Goal: Information Seeking & Learning: Learn about a topic

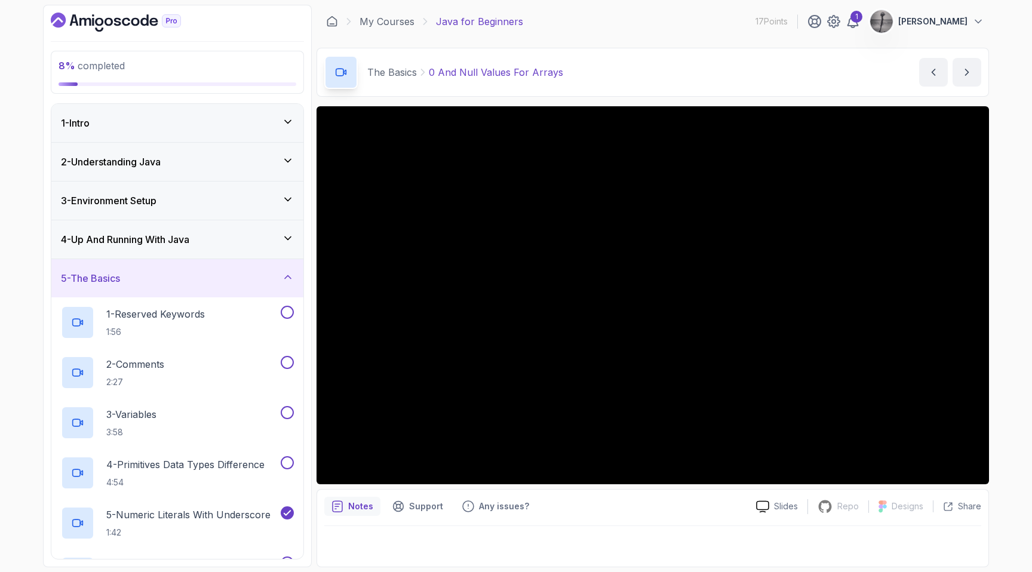
scroll to position [819, 0]
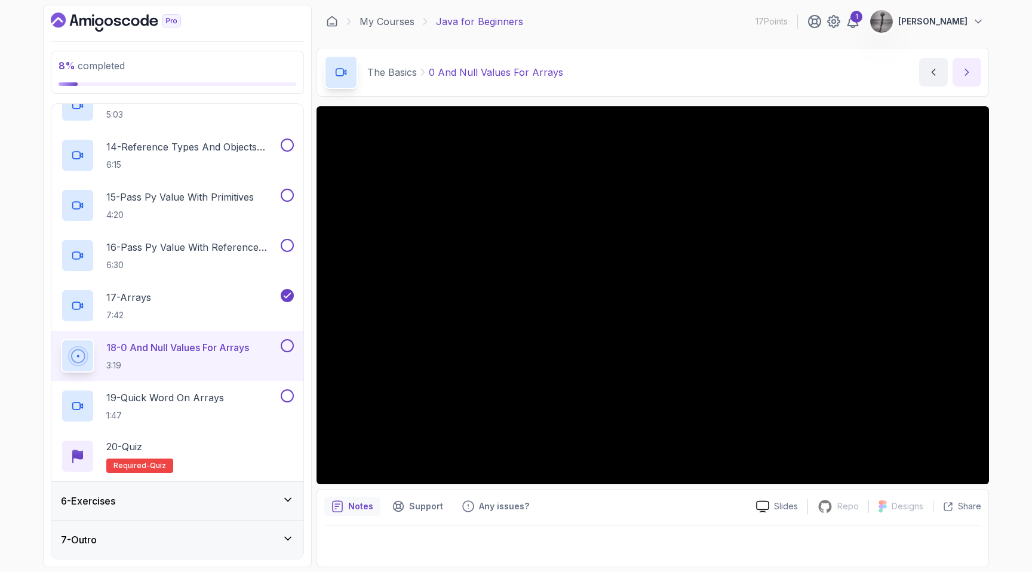
click at [969, 74] on icon "next content" at bounding box center [967, 72] width 12 height 12
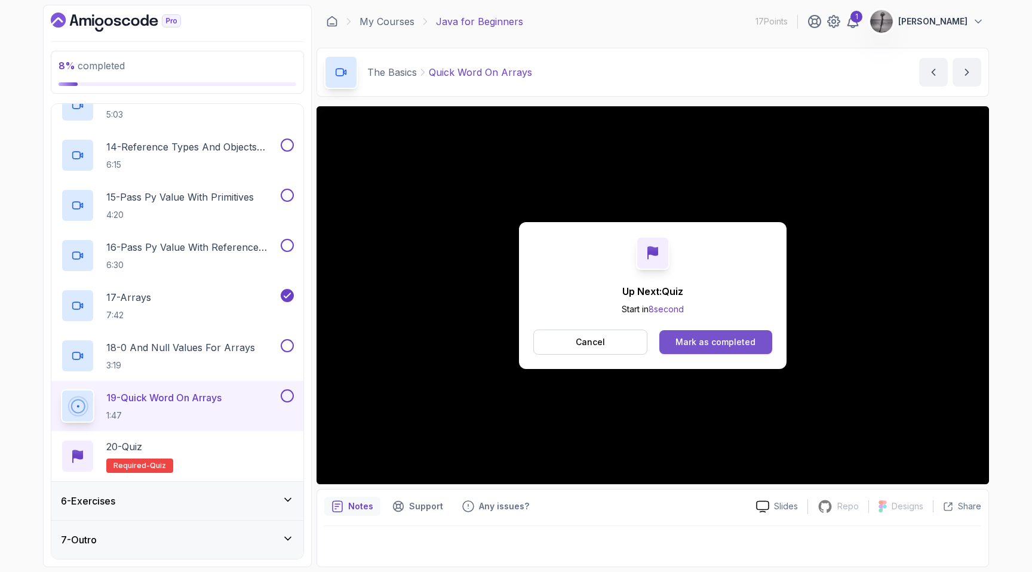
click at [713, 348] on div "Mark as completed" at bounding box center [715, 342] width 80 height 12
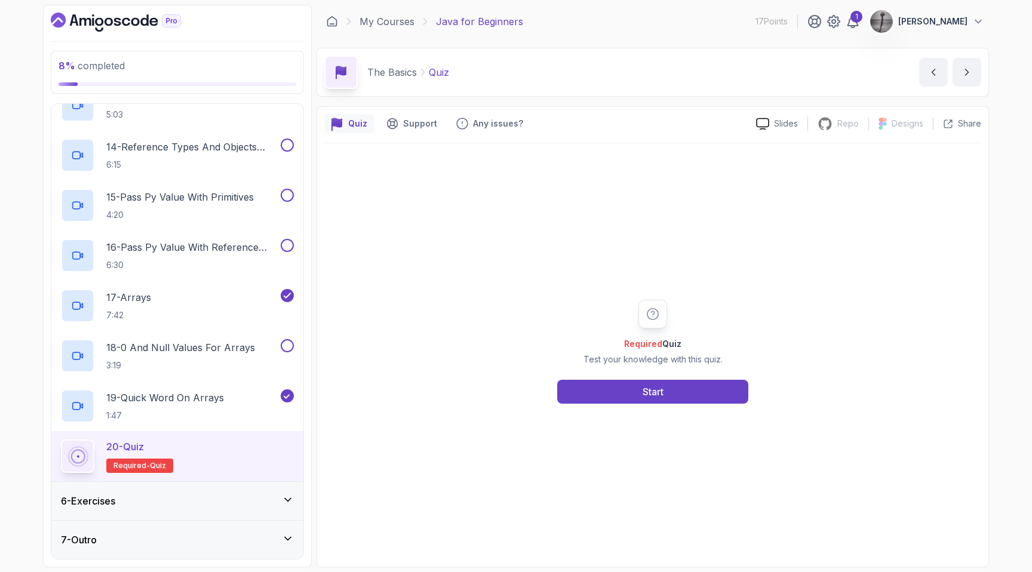
click at [683, 379] on div "Required Quiz Test your knowledge with this quiz. Start" at bounding box center [652, 352] width 229 height 104
click at [680, 389] on button "Start" at bounding box center [652, 392] width 191 height 24
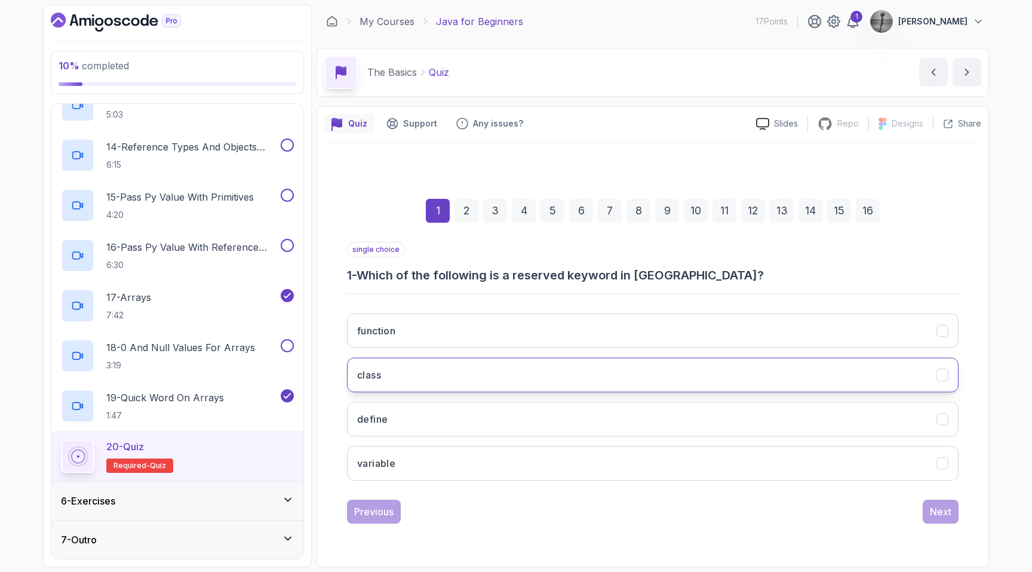
click at [475, 375] on button "class" at bounding box center [652, 375] width 611 height 35
click at [931, 508] on div "Next" at bounding box center [940, 512] width 21 height 14
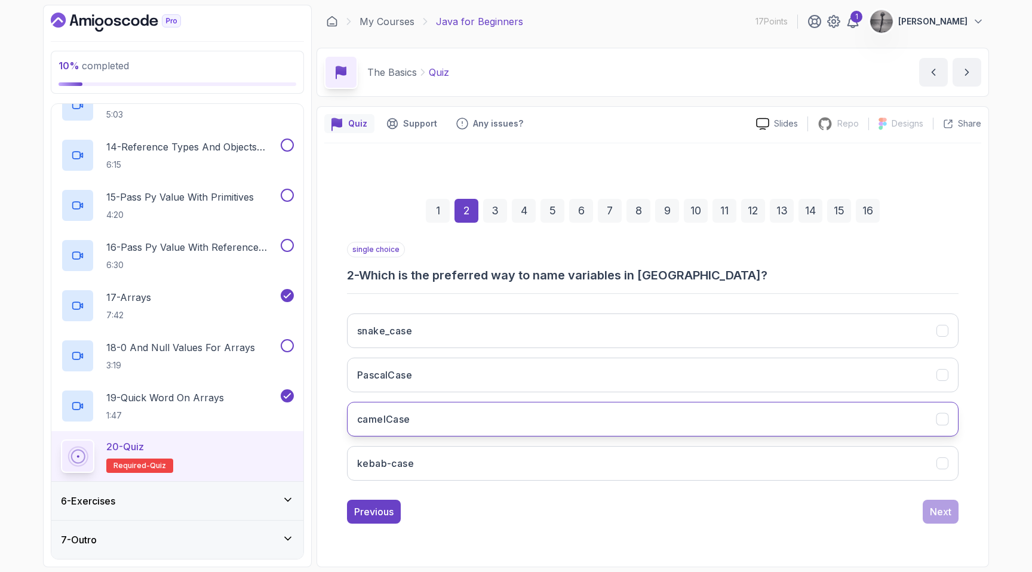
click at [573, 419] on button "camelCase" at bounding box center [652, 419] width 611 height 35
click at [940, 514] on div "Next" at bounding box center [940, 512] width 21 height 14
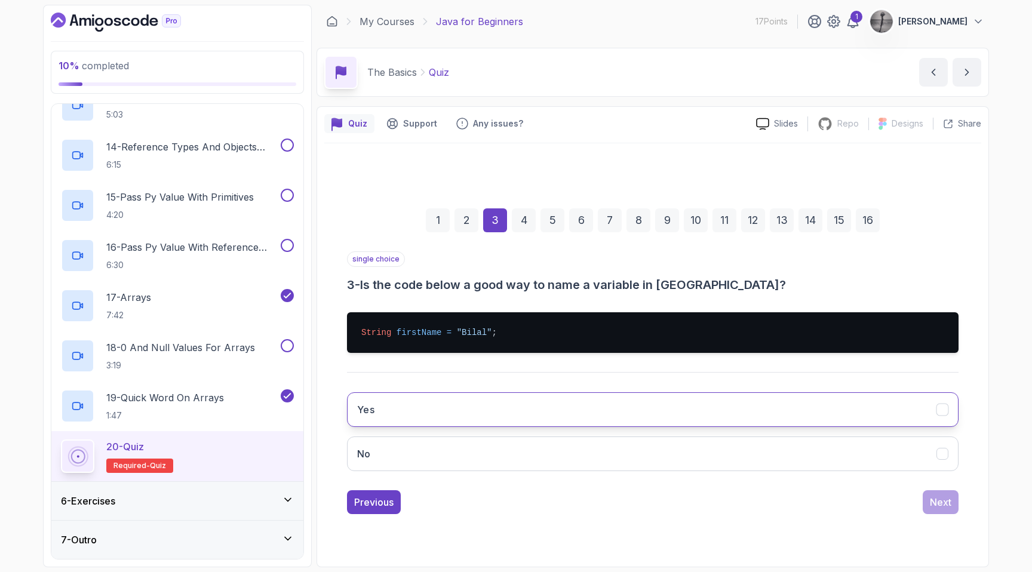
click at [501, 417] on button "Yes" at bounding box center [652, 409] width 611 height 35
click at [945, 503] on div "Next" at bounding box center [940, 502] width 21 height 14
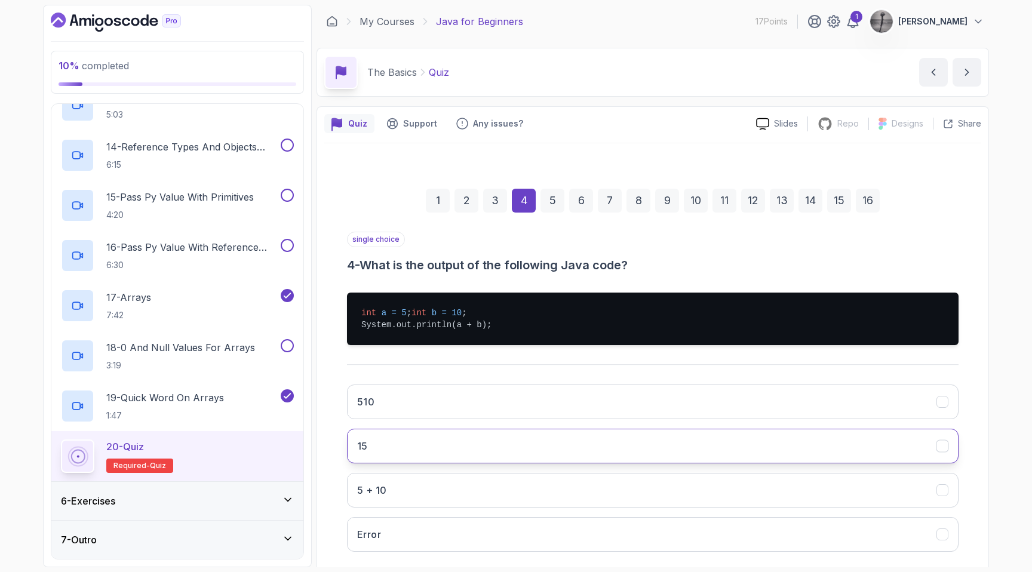
click at [441, 463] on button "15" at bounding box center [652, 446] width 611 height 35
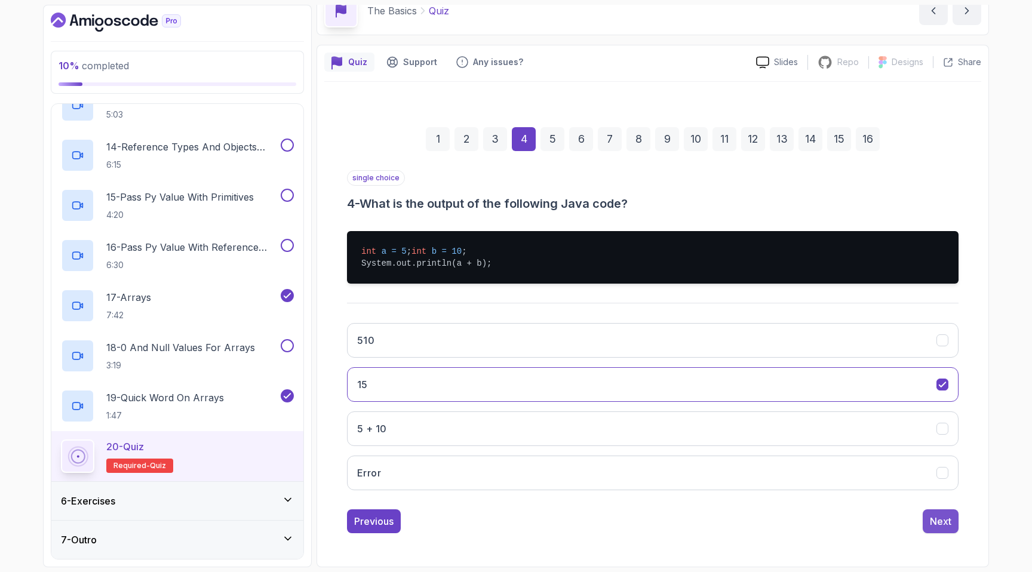
click at [946, 523] on div "Next" at bounding box center [940, 521] width 21 height 14
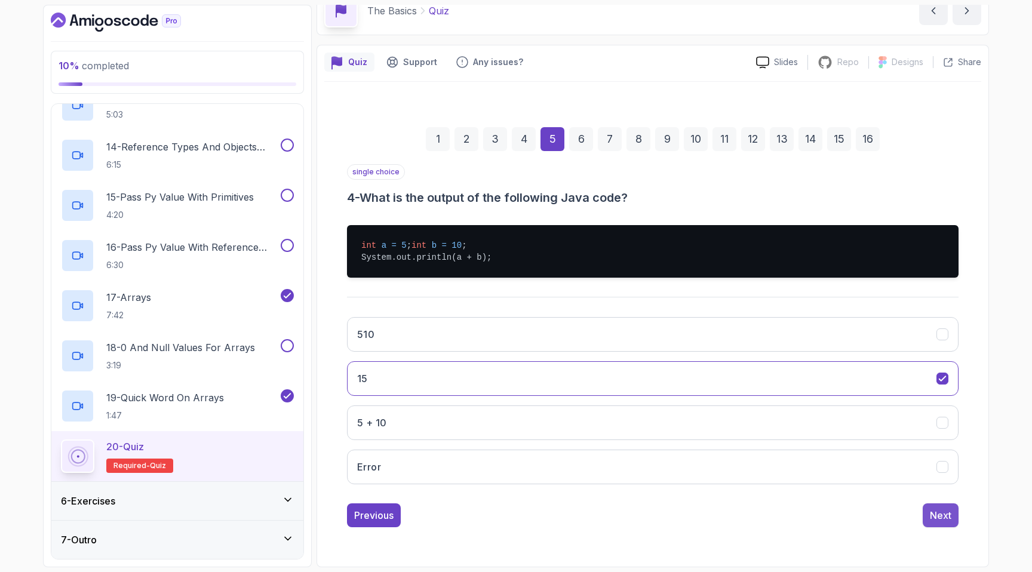
scroll to position [0, 0]
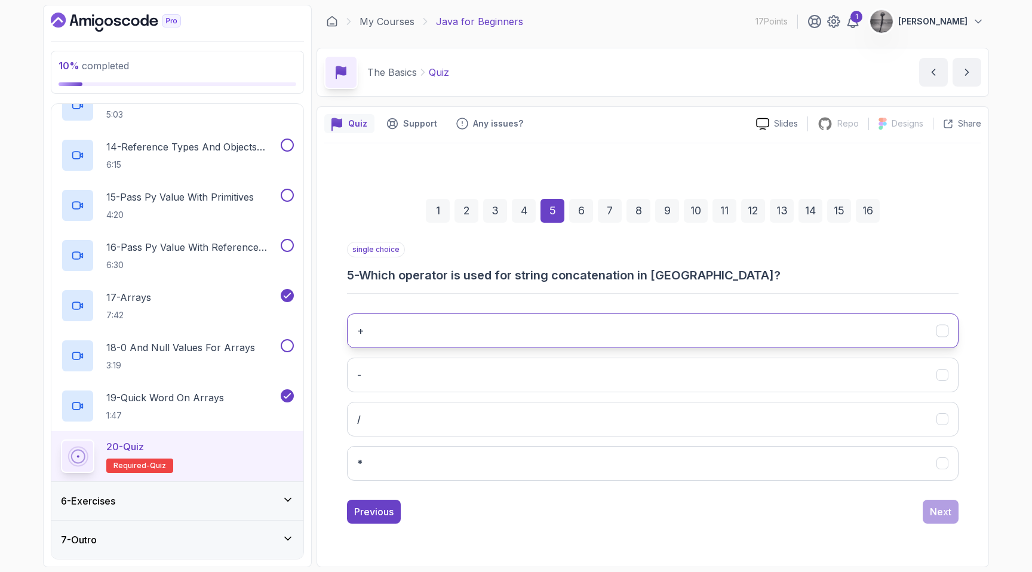
click at [617, 330] on button "+" at bounding box center [652, 331] width 611 height 35
click at [942, 511] on div "Next" at bounding box center [940, 512] width 21 height 14
click at [614, 315] on button "length()" at bounding box center [652, 331] width 611 height 35
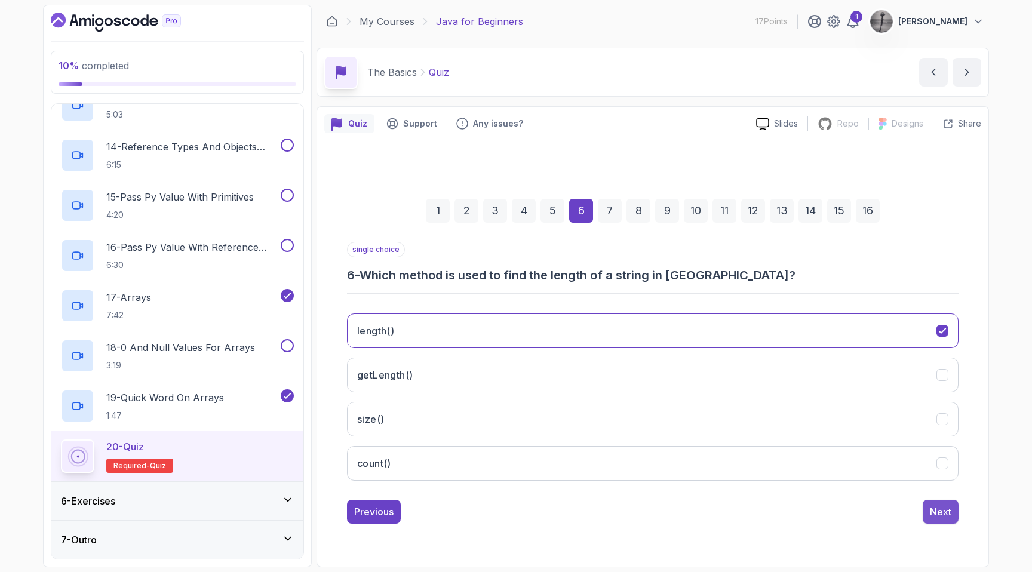
click at [946, 505] on div "Next" at bounding box center [940, 512] width 21 height 14
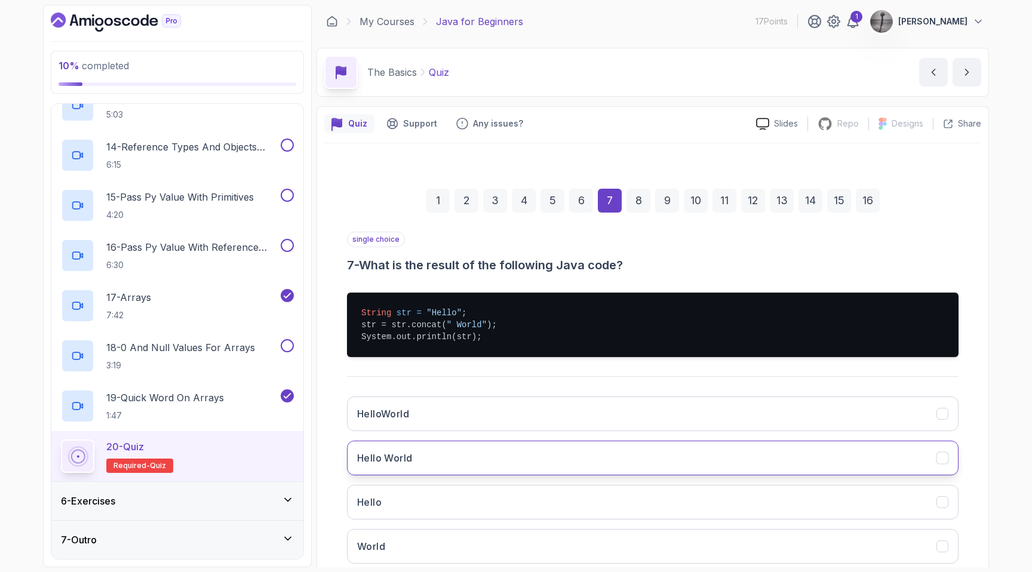
click at [444, 457] on button "Hello World" at bounding box center [652, 458] width 611 height 35
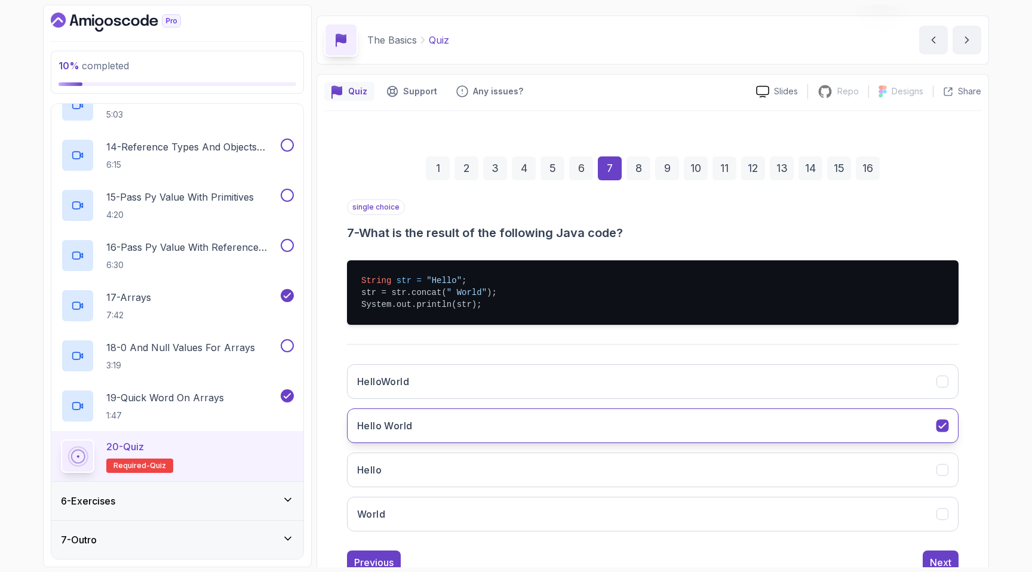
scroll to position [73, 0]
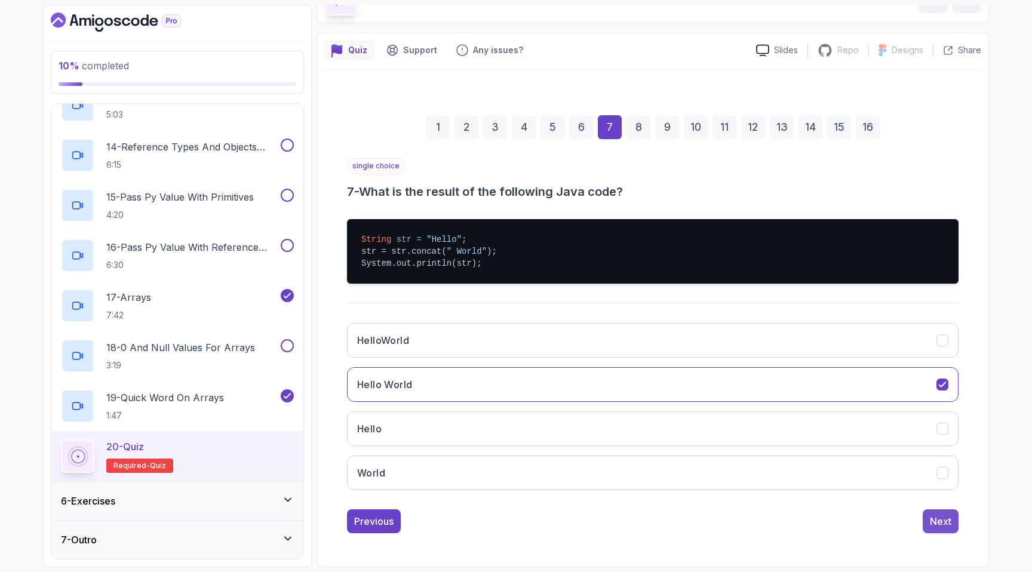
click at [949, 521] on div "Next" at bounding box center [940, 521] width 21 height 14
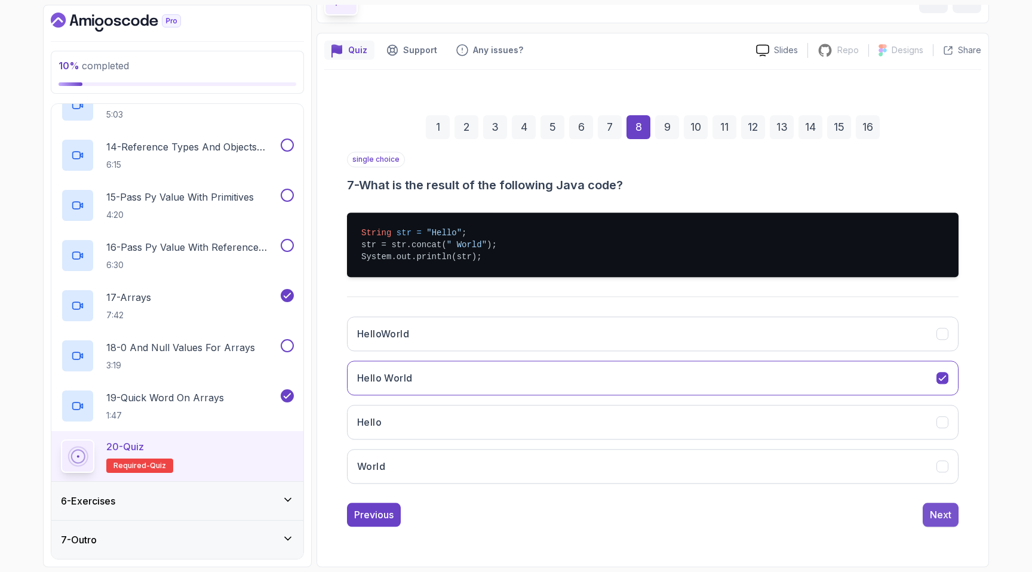
scroll to position [0, 0]
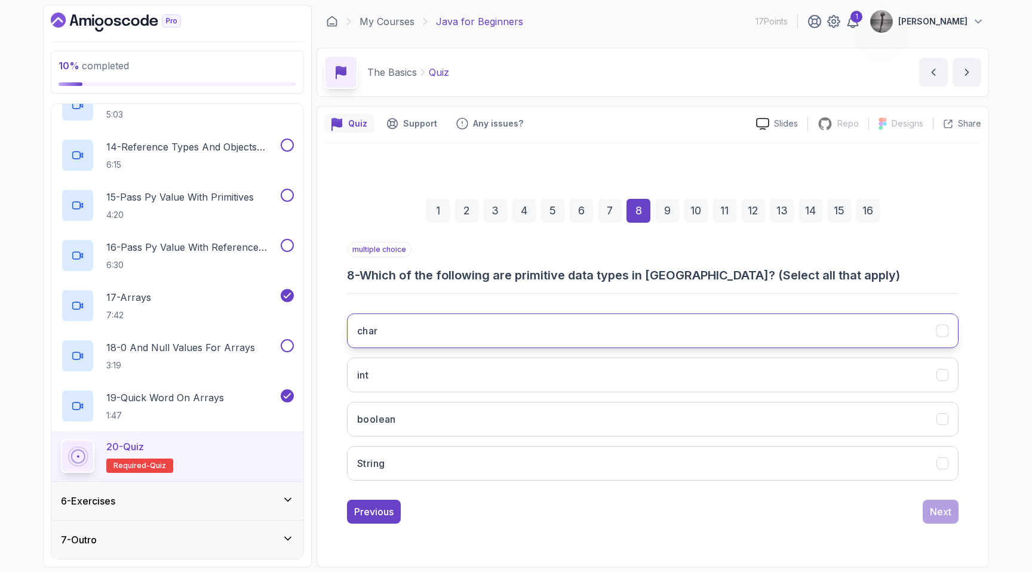
click at [579, 330] on button "char" at bounding box center [652, 331] width 611 height 35
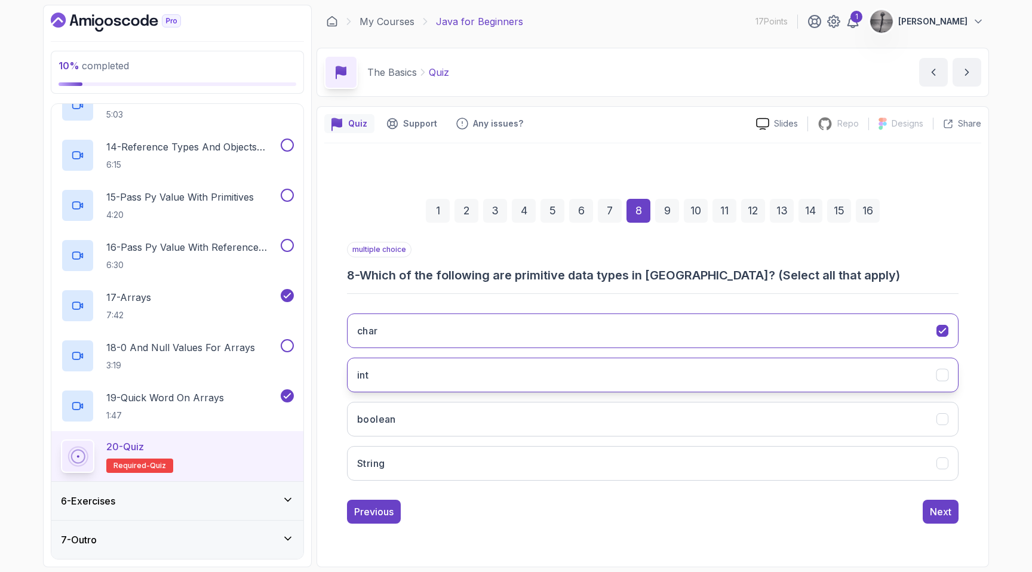
click at [543, 365] on button "int" at bounding box center [652, 375] width 611 height 35
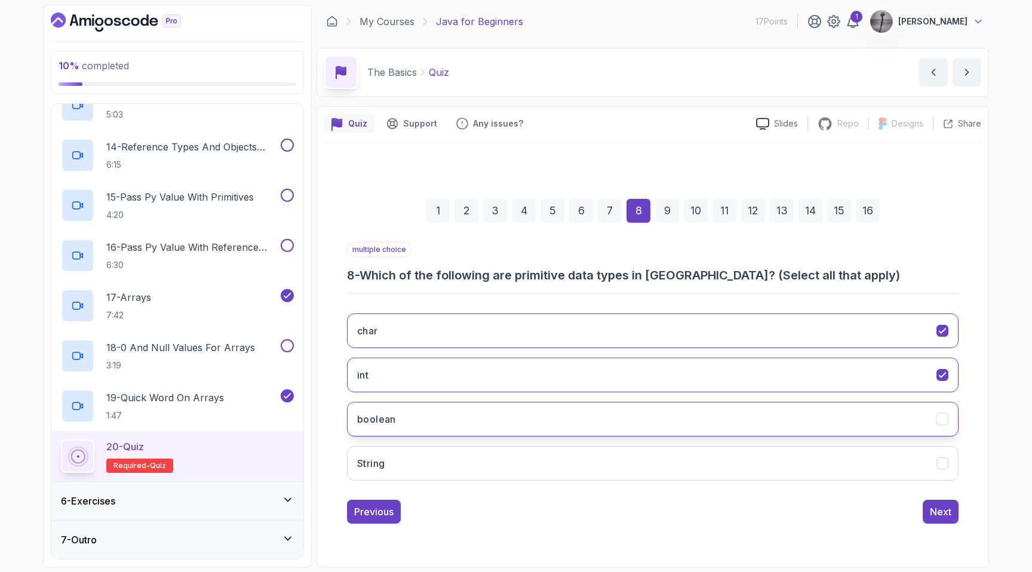
click at [538, 421] on button "boolean" at bounding box center [652, 419] width 611 height 35
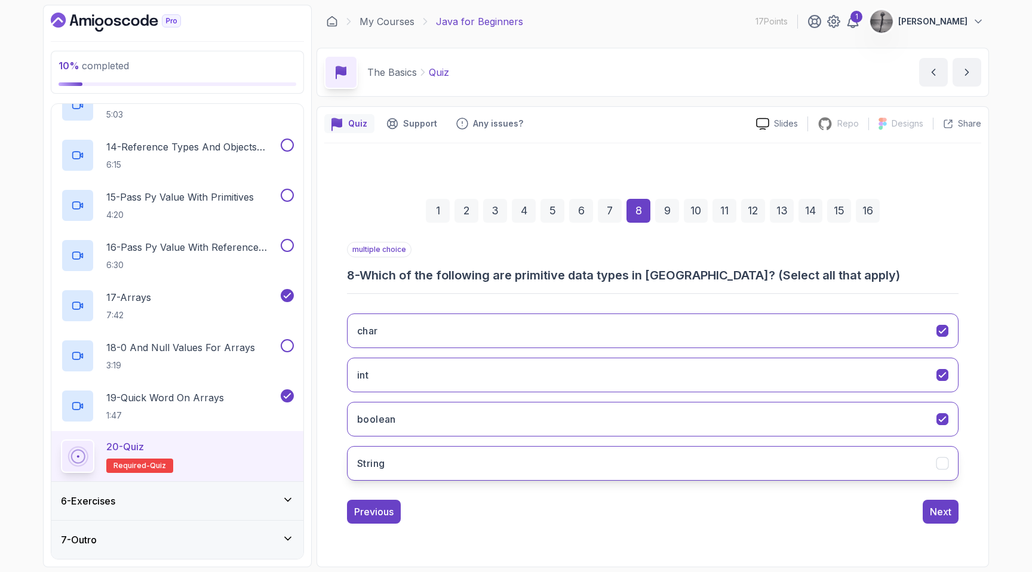
click at [520, 459] on button "String" at bounding box center [652, 463] width 611 height 35
click at [422, 466] on button "String" at bounding box center [652, 463] width 611 height 35
click at [939, 517] on div "Next" at bounding box center [940, 512] width 21 height 14
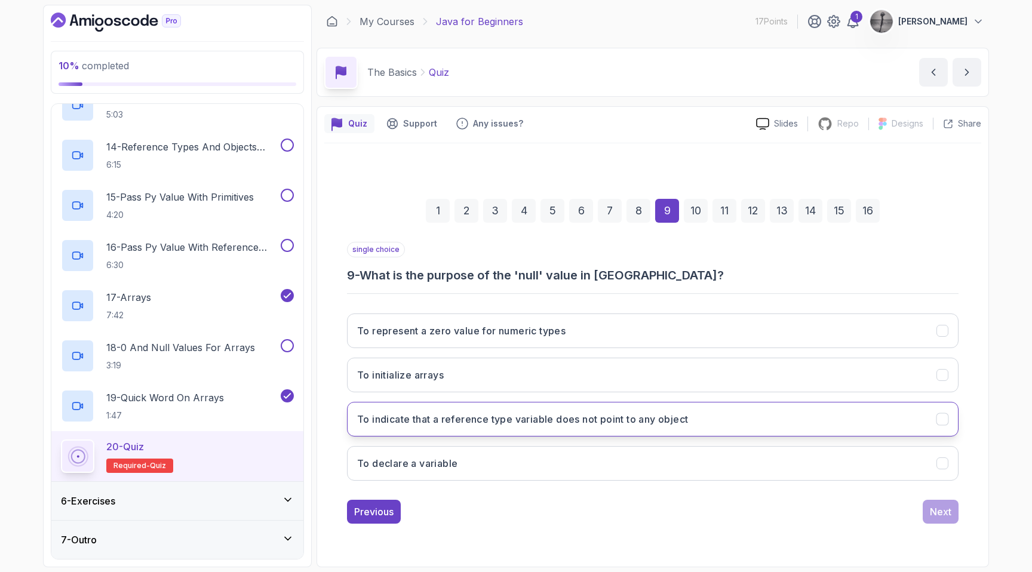
click at [538, 419] on h3 "To indicate that a reference type variable does not point to any object" at bounding box center [522, 419] width 331 height 14
click at [936, 505] on div "Next" at bounding box center [940, 512] width 21 height 14
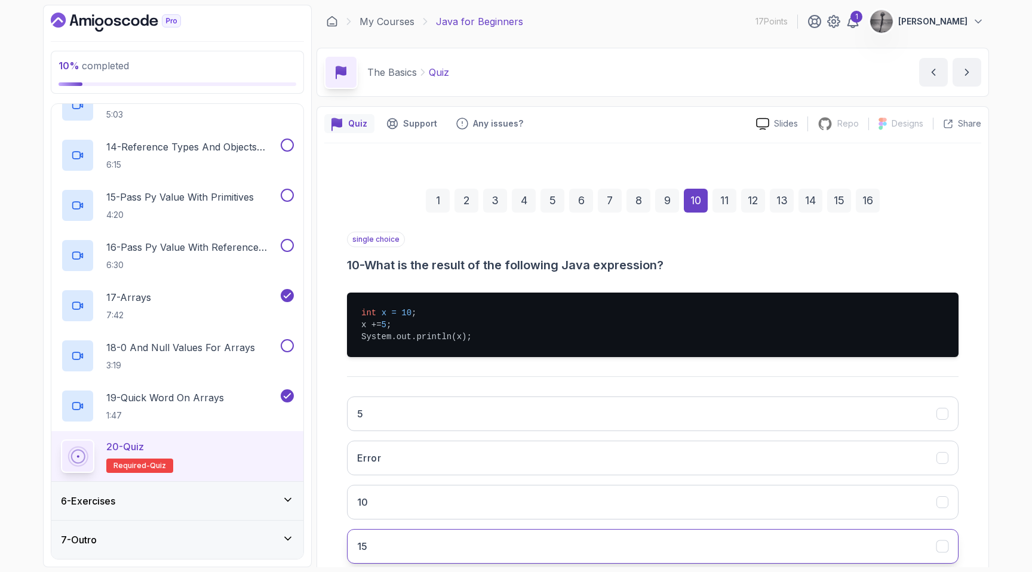
click at [457, 547] on button "15" at bounding box center [652, 546] width 611 height 35
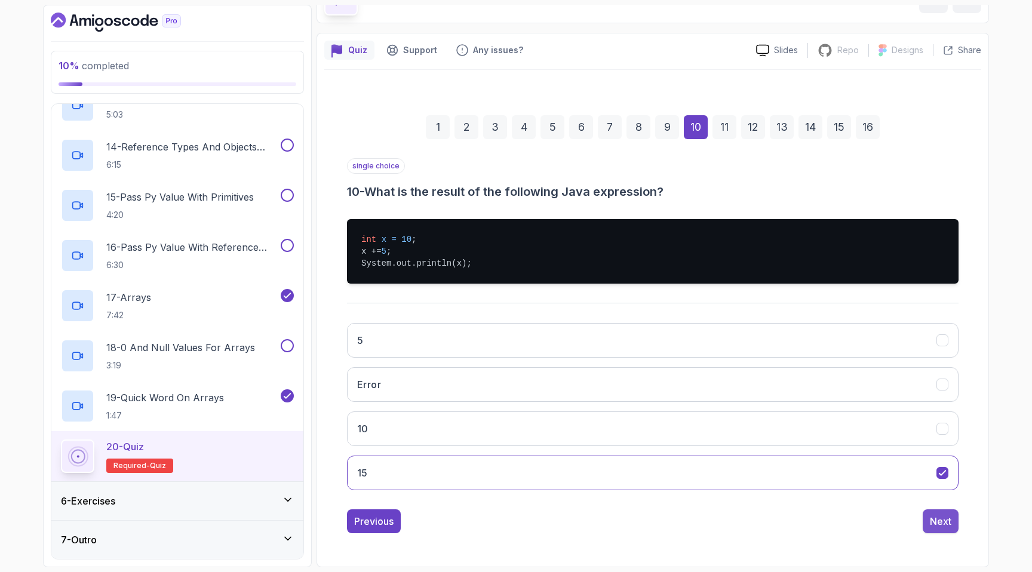
click at [948, 519] on div "Next" at bounding box center [940, 521] width 21 height 14
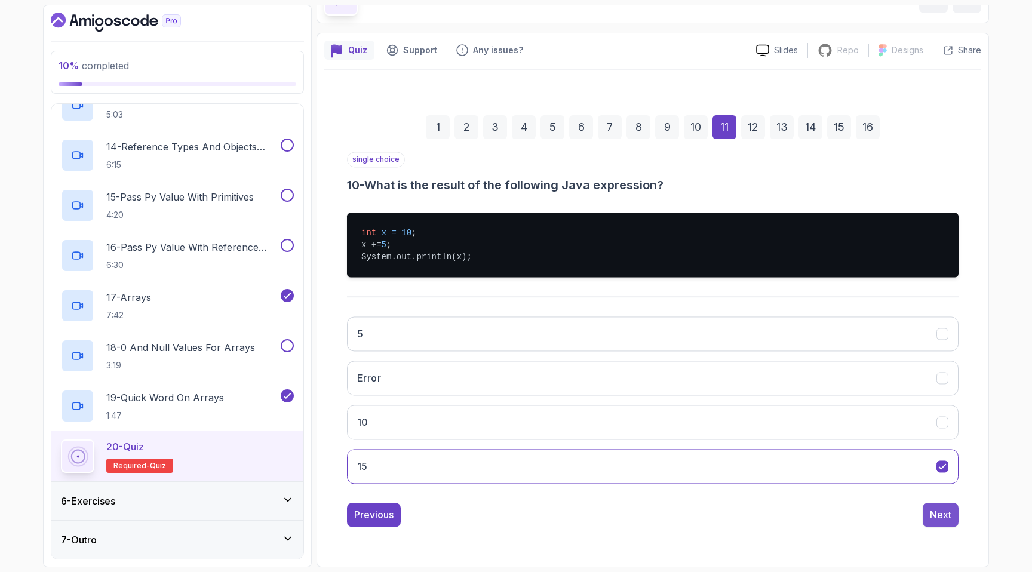
scroll to position [24, 0]
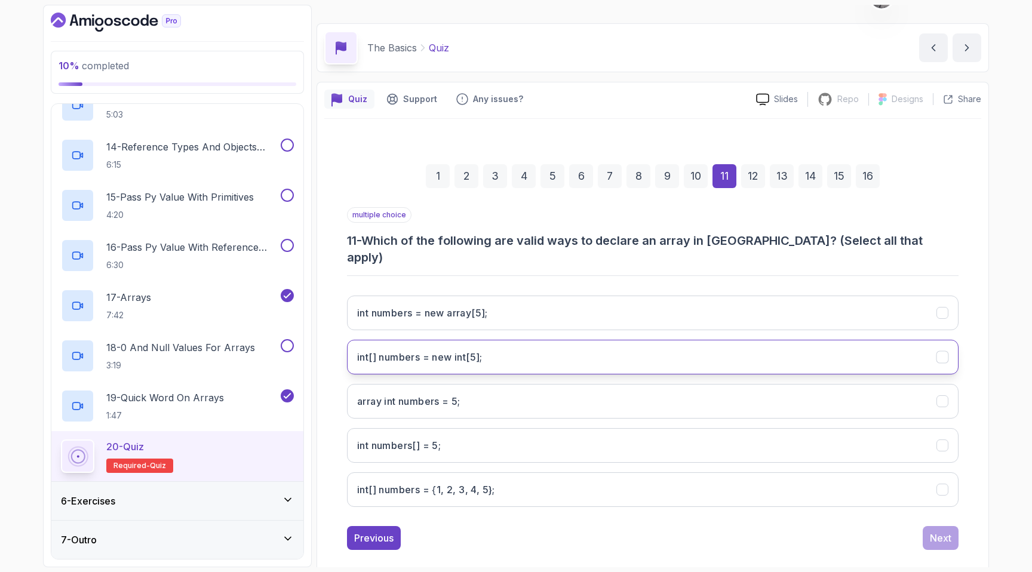
click at [456, 350] on h3 "int[] numbers = new int[5];" at bounding box center [419, 357] width 125 height 14
click at [475, 483] on h3 "int[] numbers = {1, 2, 3, 4, 5};" at bounding box center [426, 490] width 138 height 14
click at [948, 531] on div "Next" at bounding box center [940, 538] width 21 height 14
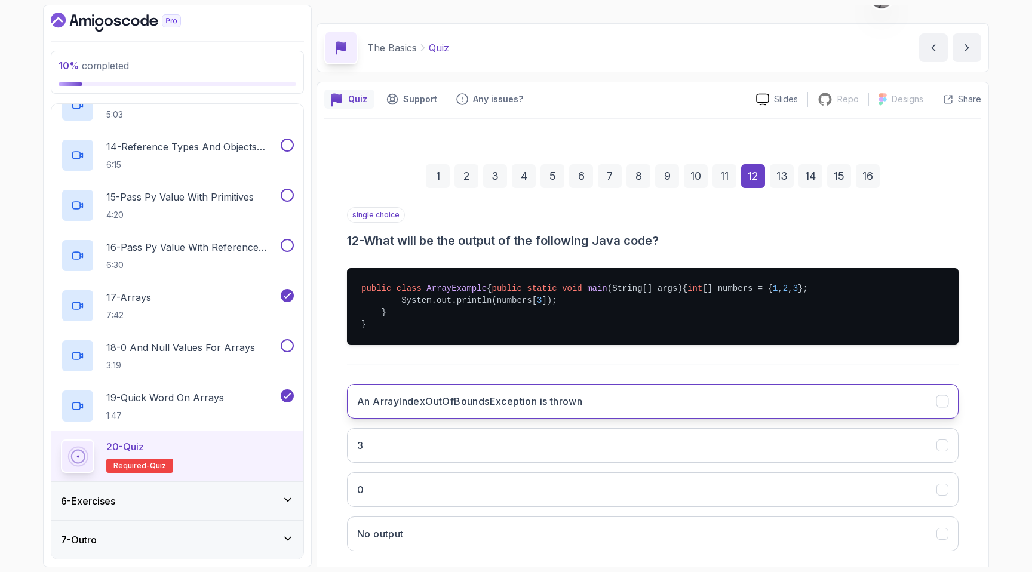
click at [513, 408] on h3 "An ArrayIndexOutOfBoundsException is thrown" at bounding box center [469, 401] width 225 height 14
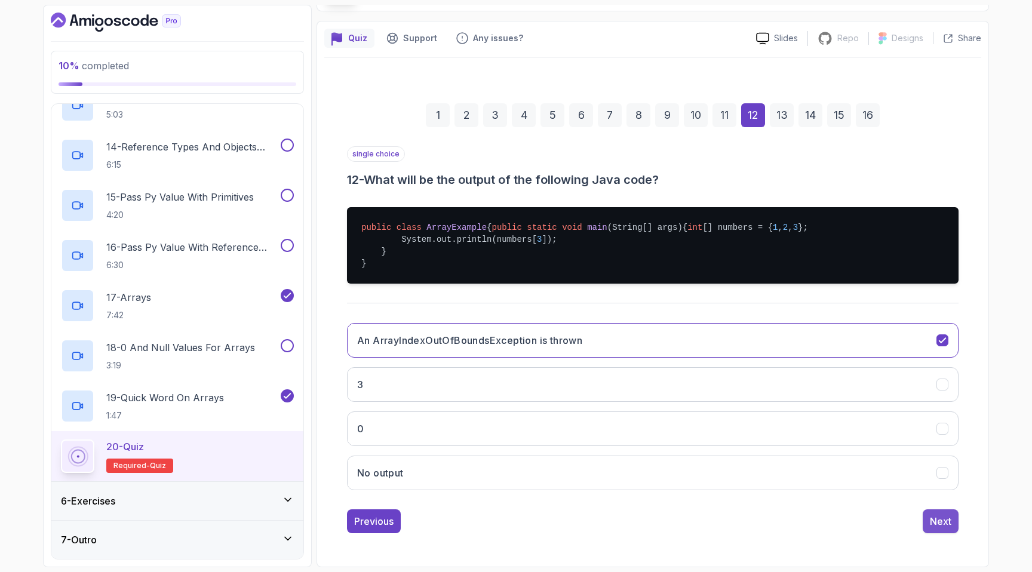
click at [935, 521] on div "Next" at bounding box center [940, 521] width 21 height 14
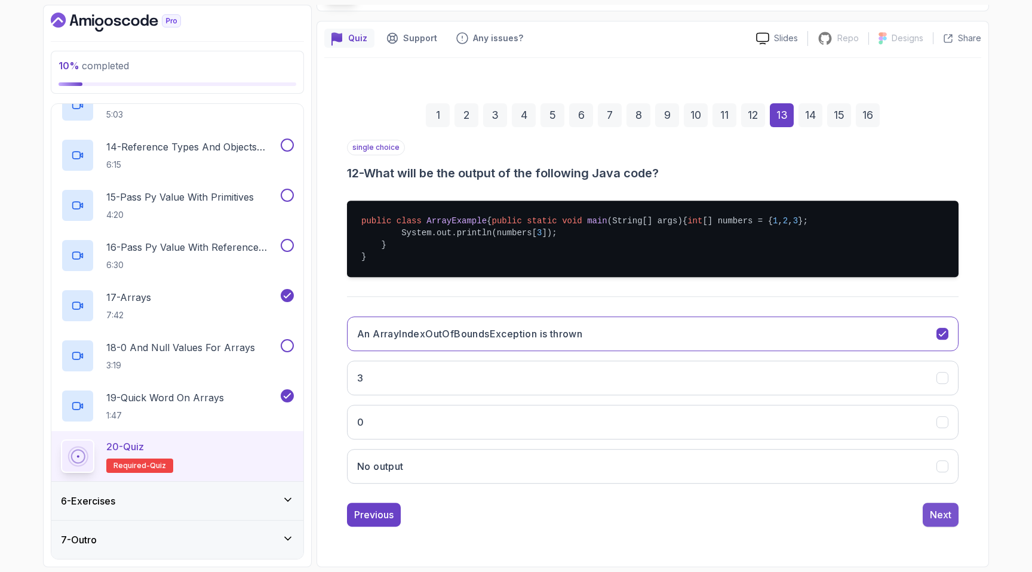
scroll to position [0, 0]
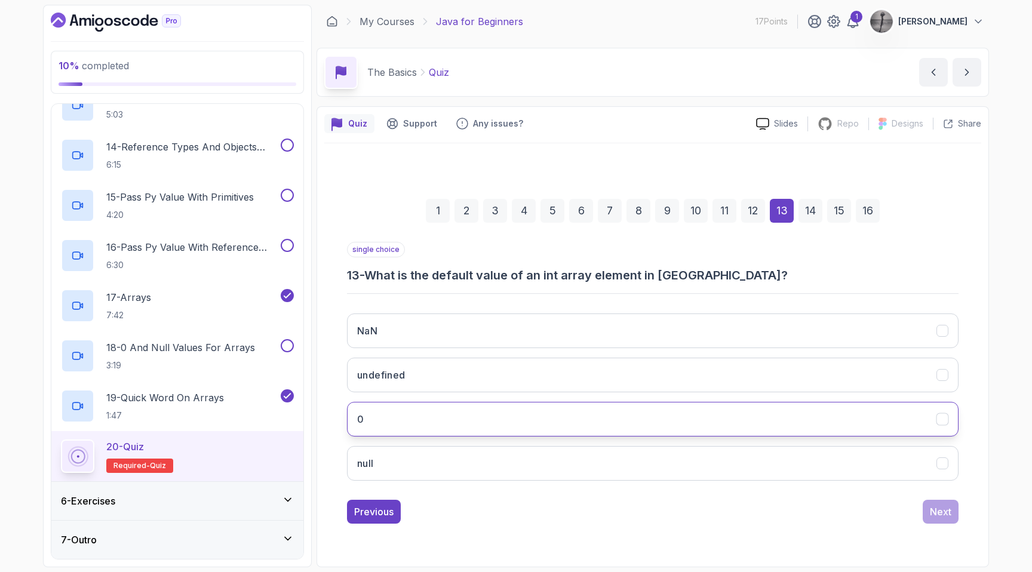
click at [490, 414] on button "0" at bounding box center [652, 419] width 611 height 35
click at [950, 514] on div "Next" at bounding box center [940, 512] width 21 height 14
click at [801, 423] on button "null" at bounding box center [652, 419] width 611 height 35
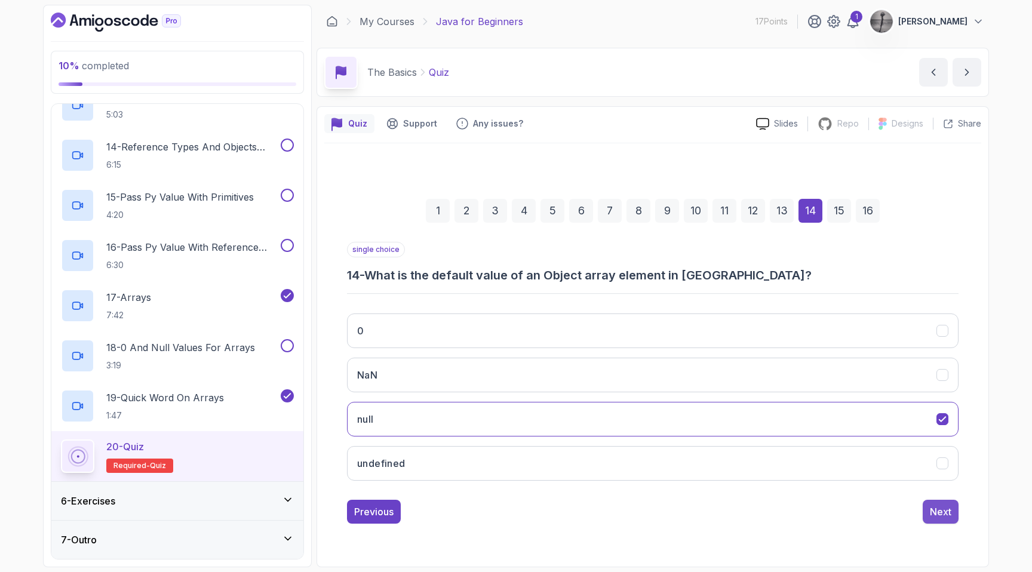
click at [942, 511] on div "Next" at bounding box center [940, 512] width 21 height 14
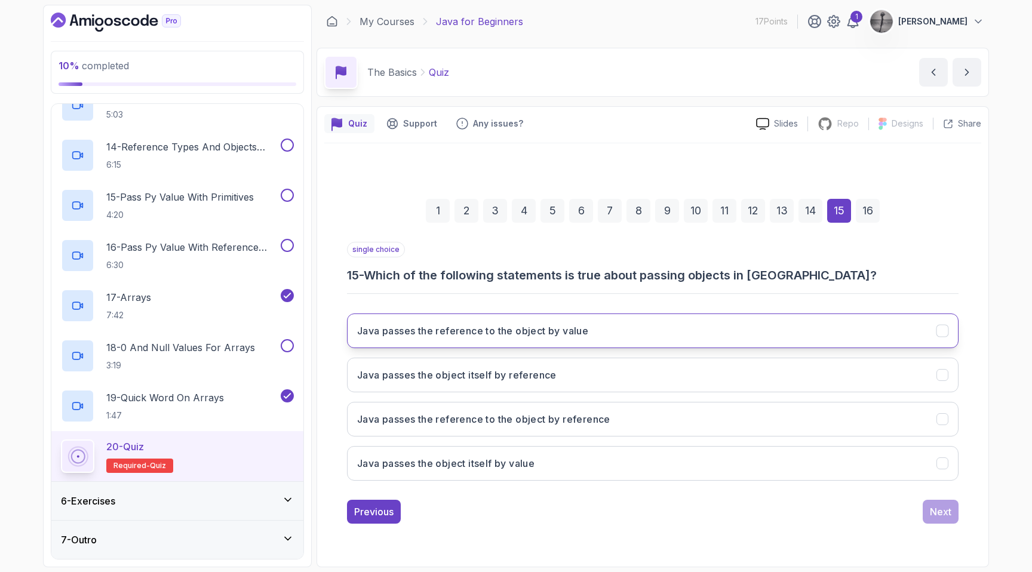
click at [571, 327] on h3 "Java passes the reference to the object by value" at bounding box center [472, 331] width 231 height 14
click at [948, 512] on div "Next" at bounding box center [940, 512] width 21 height 14
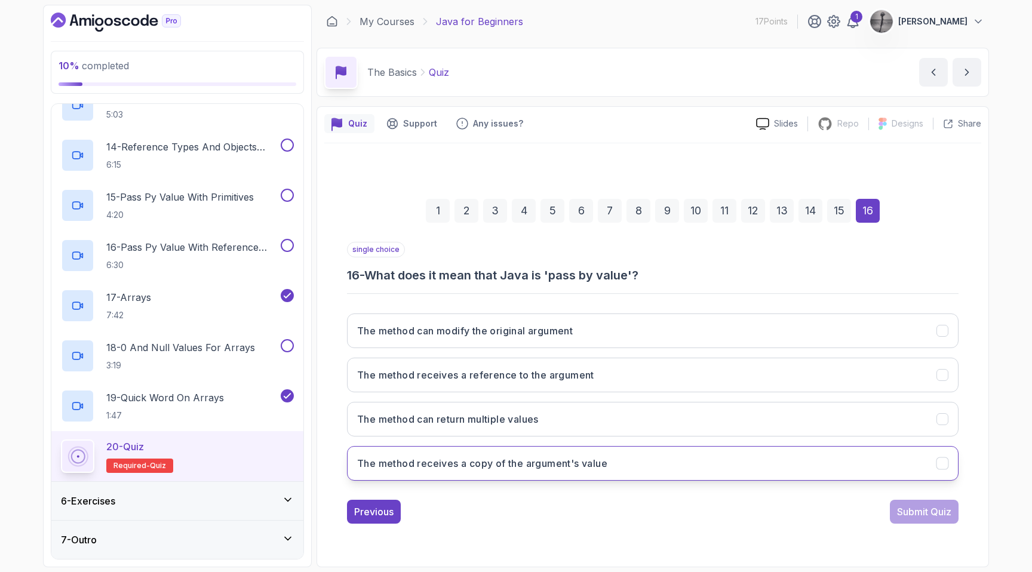
click at [669, 470] on button "The method receives a copy of the argument's value" at bounding box center [652, 463] width 611 height 35
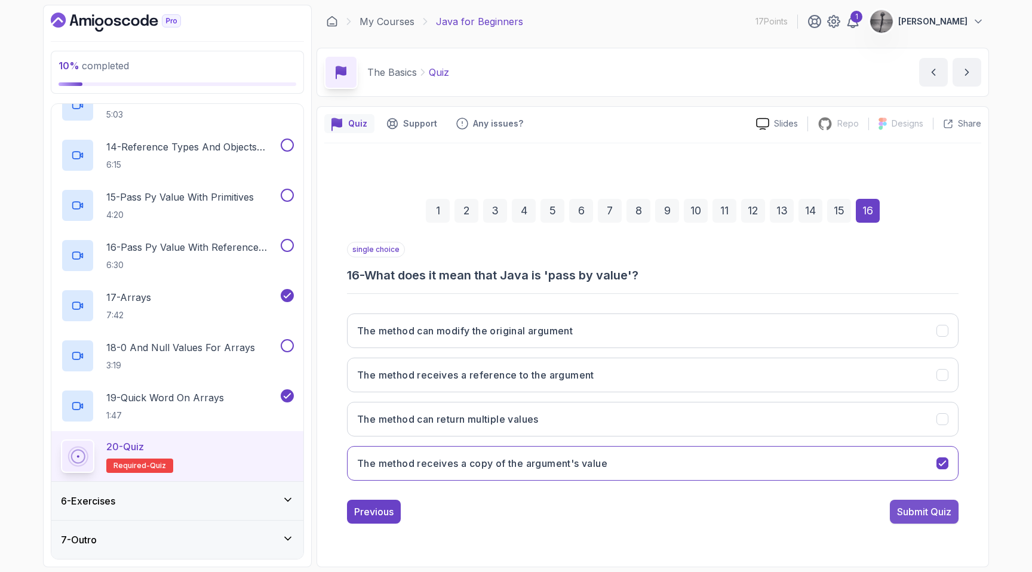
click at [924, 509] on div "Submit Quiz" at bounding box center [924, 512] width 54 height 14
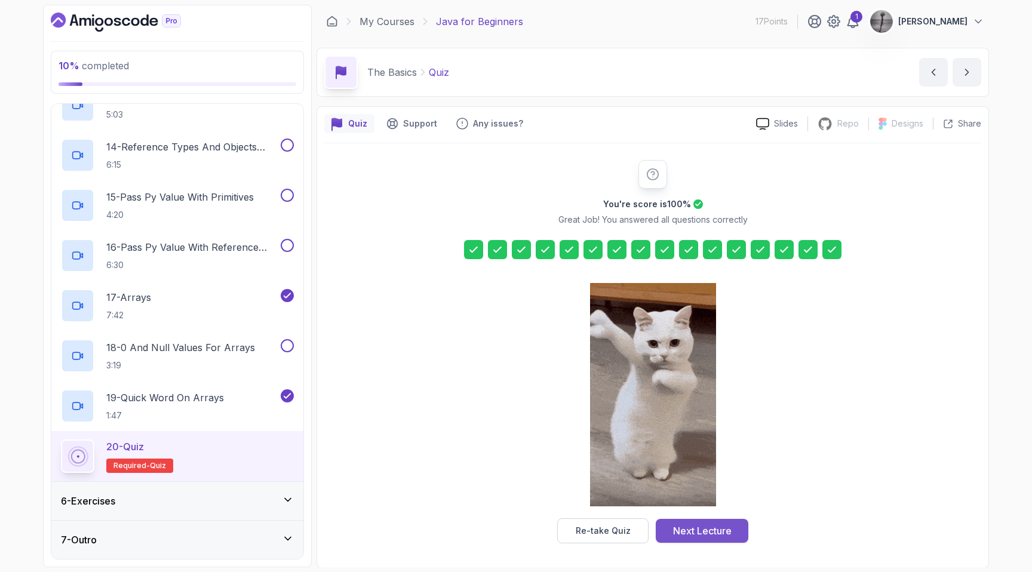
click at [706, 523] on button "Next Lecture" at bounding box center [702, 531] width 93 height 24
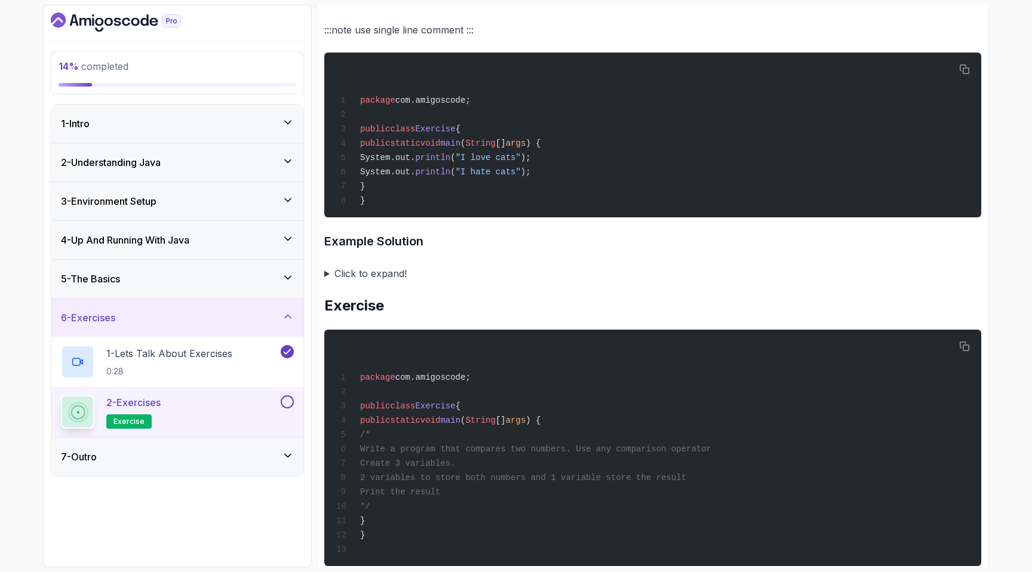
scroll to position [603, 0]
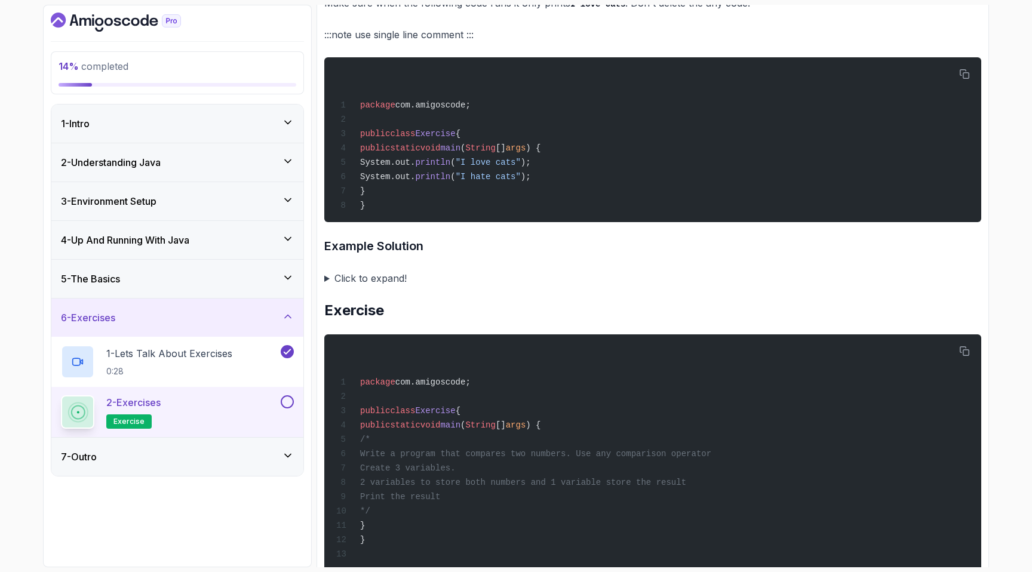
click at [327, 287] on summary "Click to expand!" at bounding box center [652, 278] width 657 height 17
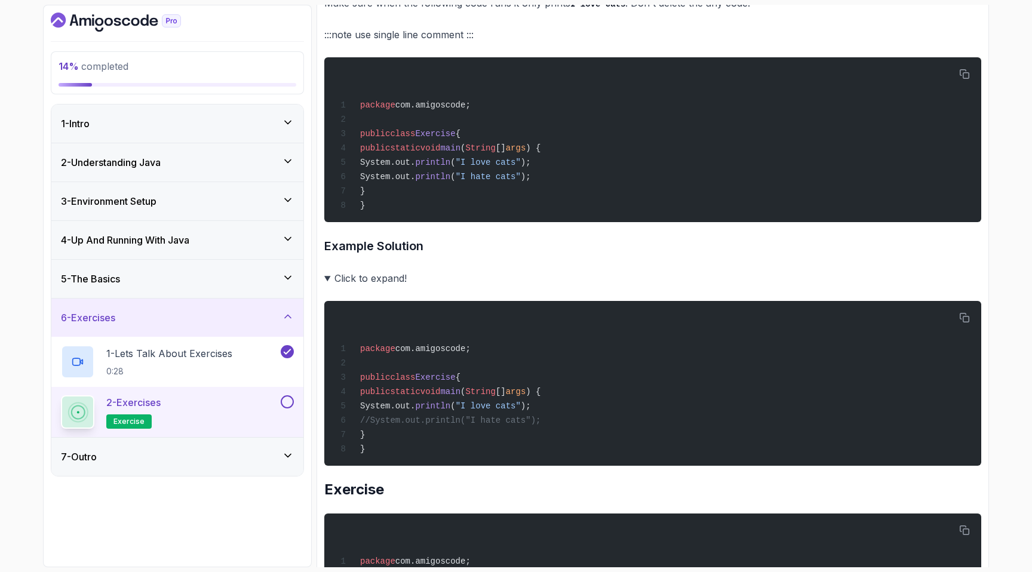
click at [327, 287] on summary "Click to expand!" at bounding box center [652, 278] width 657 height 17
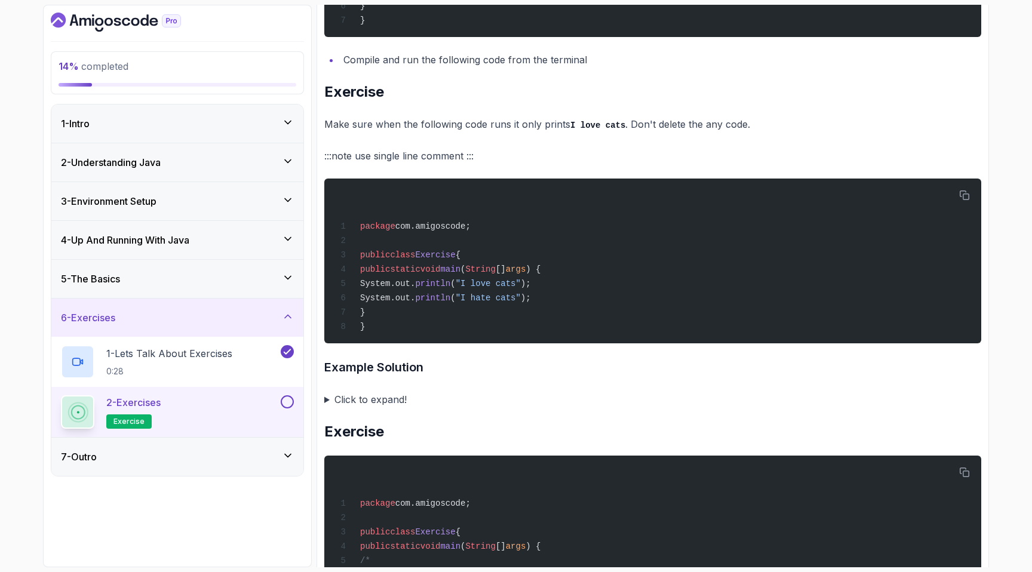
scroll to position [0, 0]
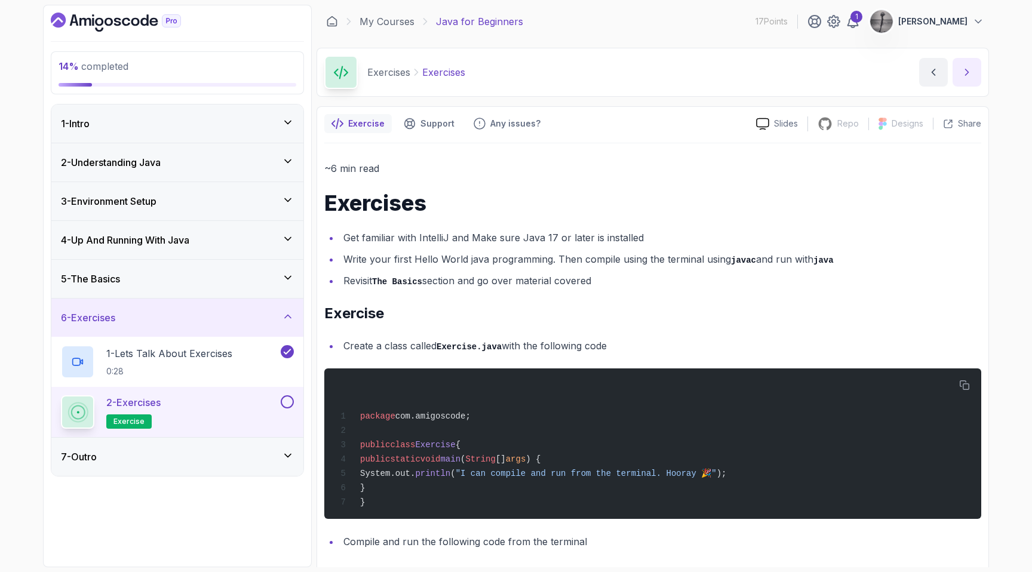
click at [967, 68] on icon "next content" at bounding box center [967, 72] width 12 height 12
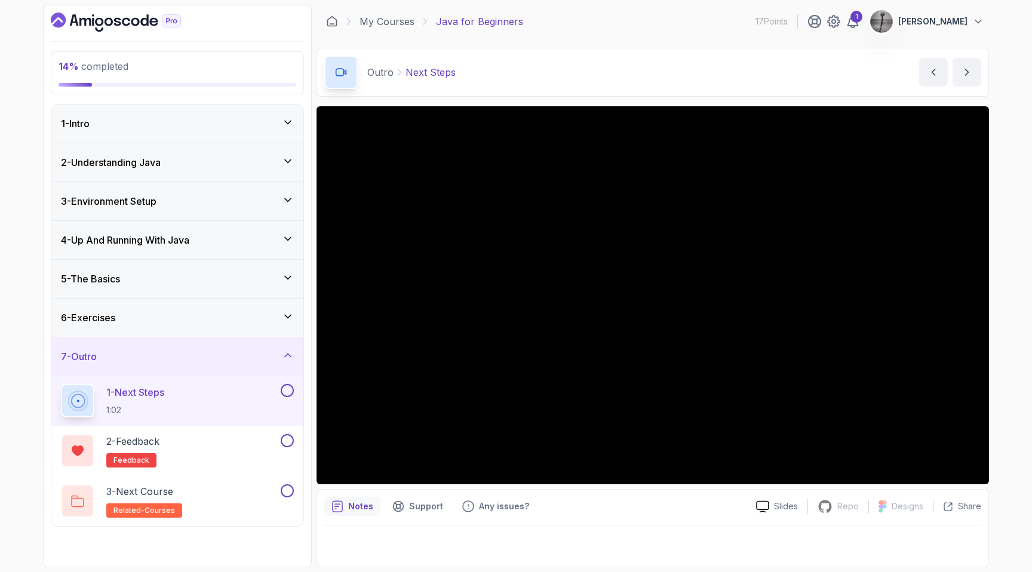
click at [952, 58] on button "next content" at bounding box center [966, 72] width 29 height 29
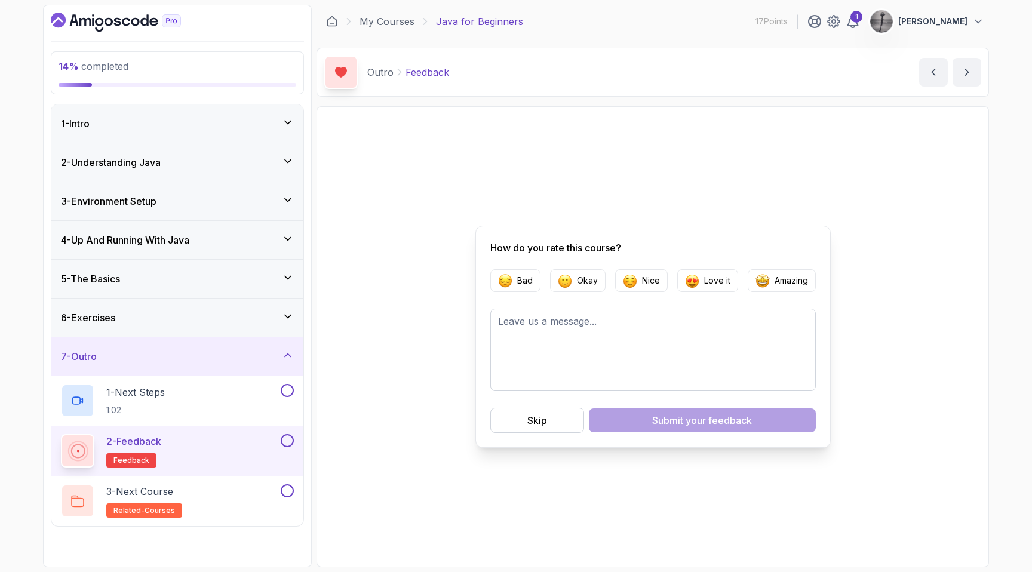
click at [952, 58] on button "next content" at bounding box center [966, 72] width 29 height 29
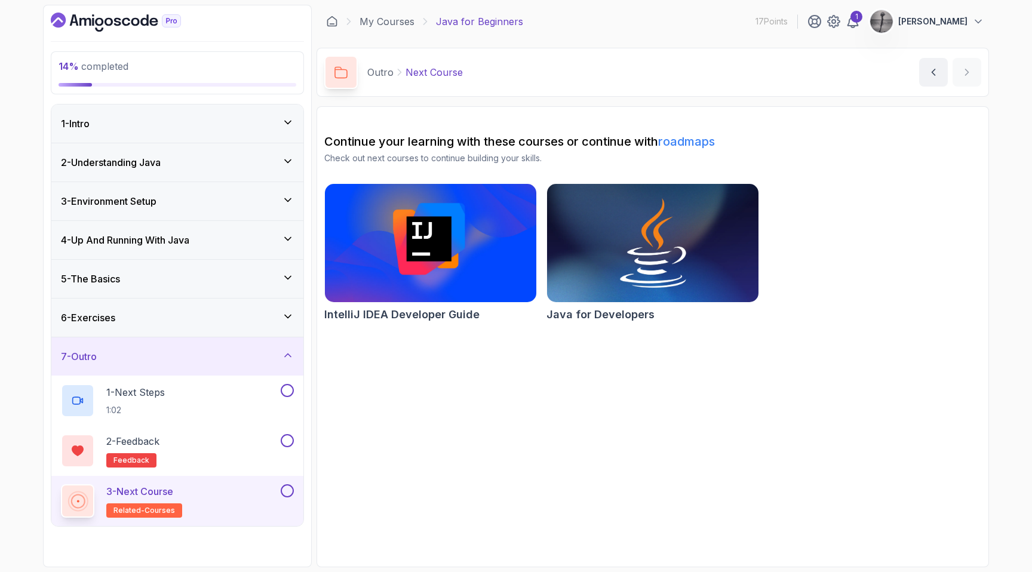
click at [614, 259] on img at bounding box center [653, 243] width 222 height 124
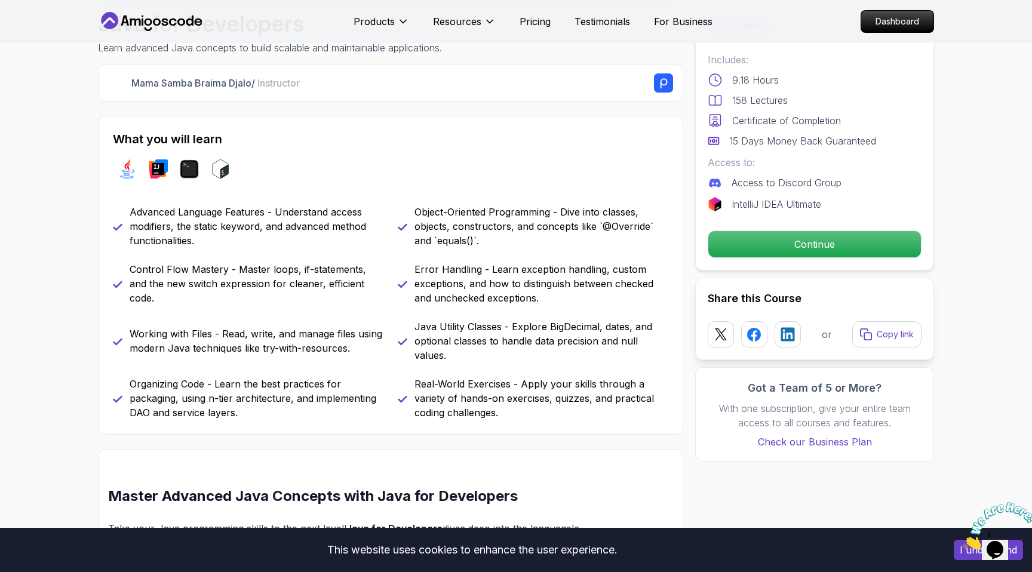
scroll to position [418, 0]
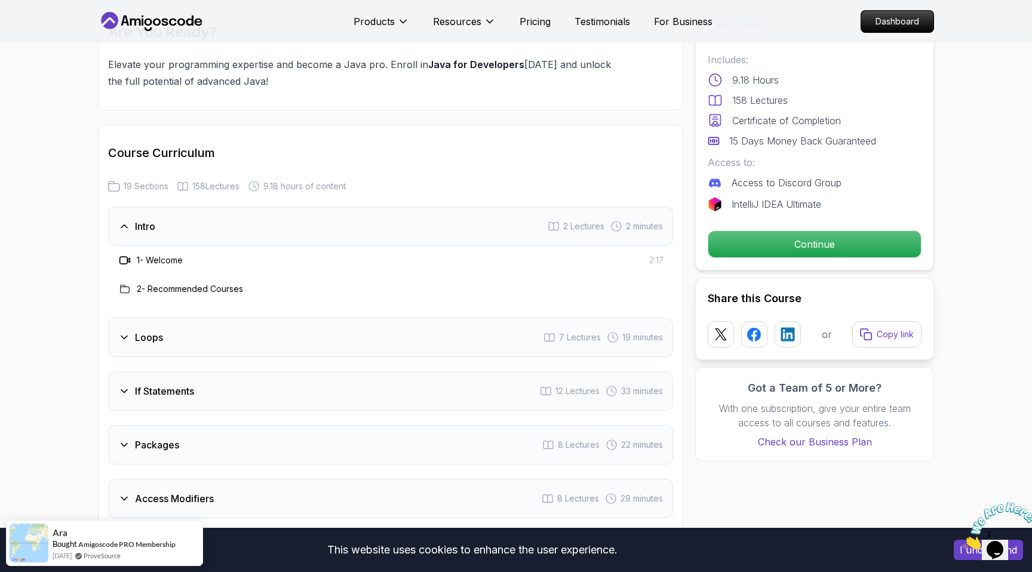
scroll to position [1432, 0]
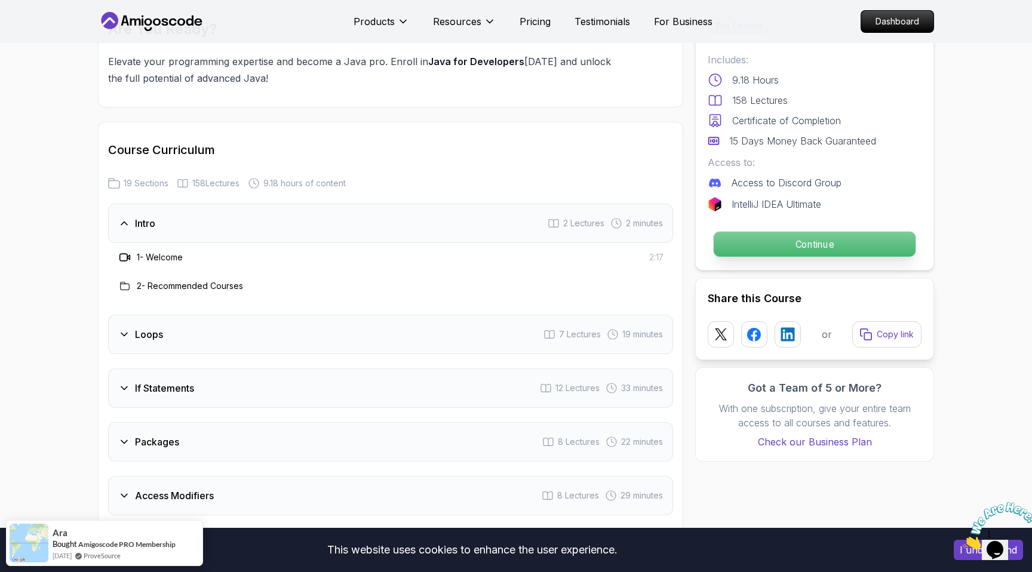
click at [782, 243] on p "Continue" at bounding box center [815, 244] width 202 height 25
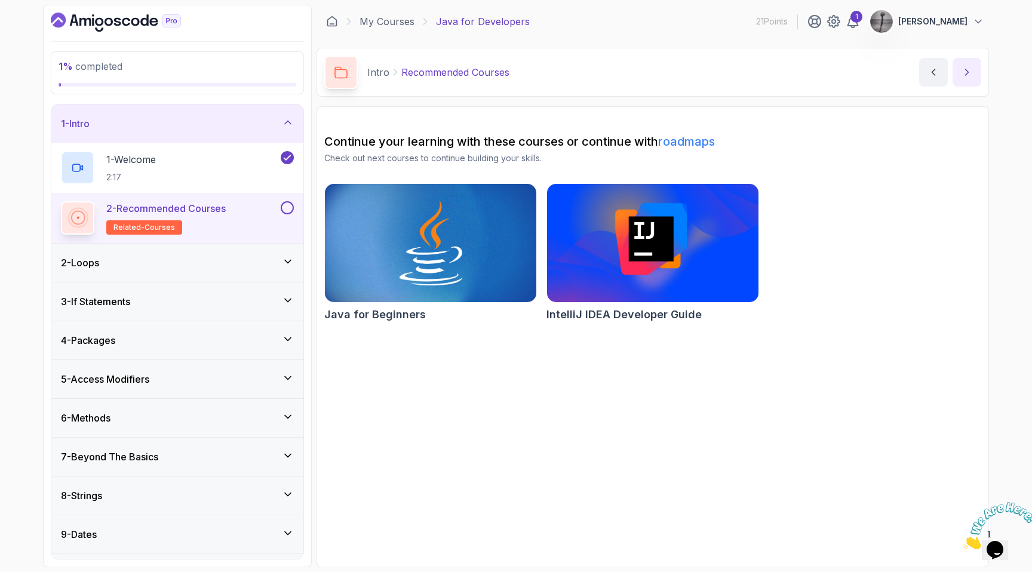
click at [969, 75] on icon "next content" at bounding box center [967, 72] width 12 height 12
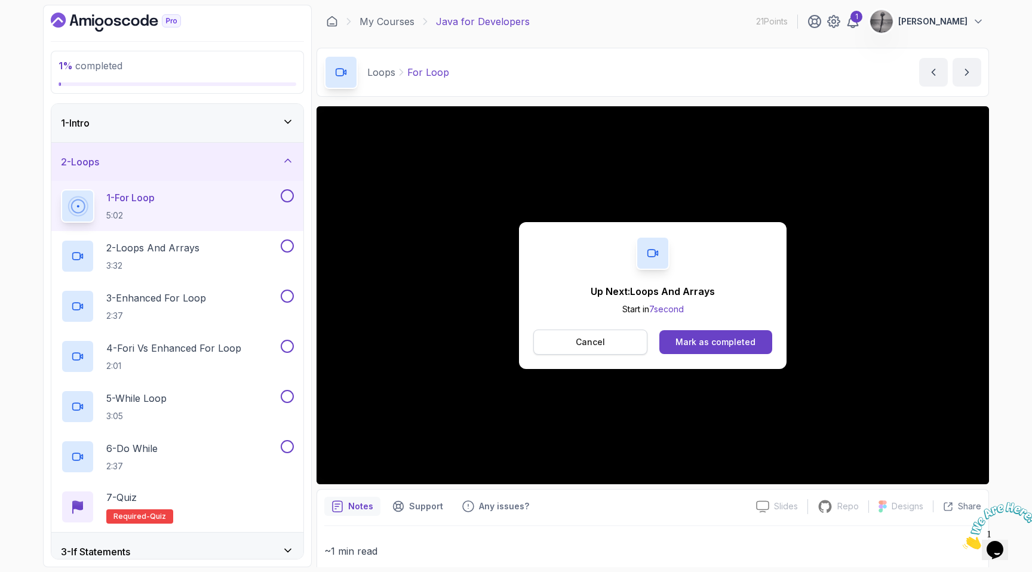
click at [601, 349] on button "Cancel" at bounding box center [590, 342] width 114 height 25
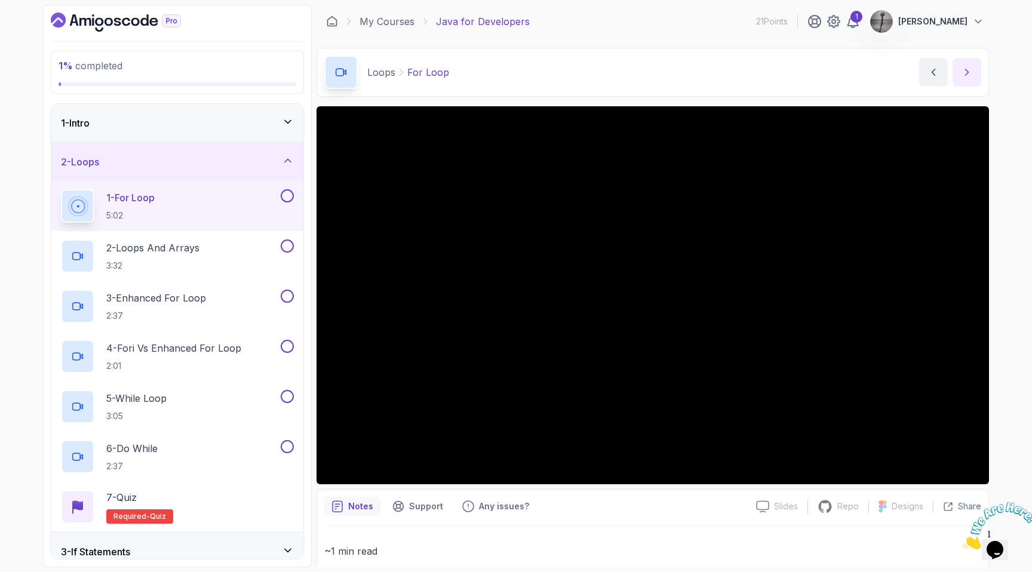
click at [966, 75] on icon "next content" at bounding box center [967, 72] width 3 height 6
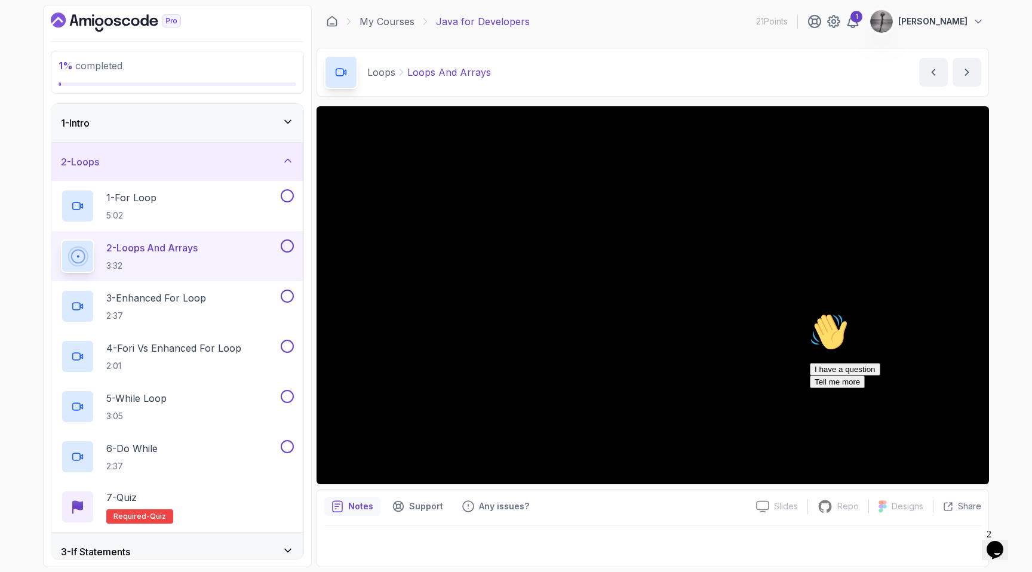
click at [735, 62] on div "Loops Loops And Arrays Loops And Arrays by nelson" at bounding box center [652, 72] width 672 height 49
click at [810, 313] on icon "Chat attention grabber" at bounding box center [810, 313] width 0 height 0
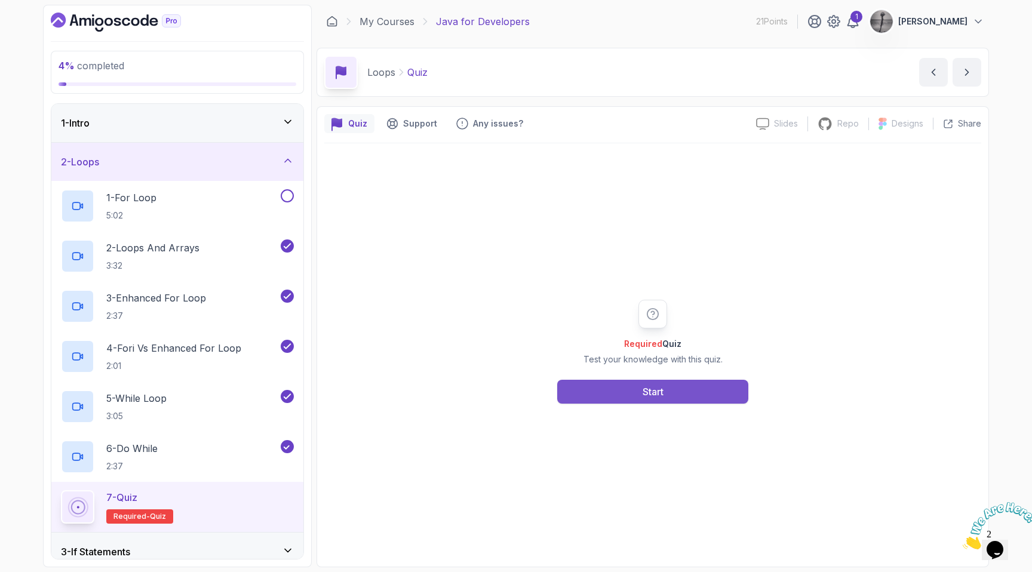
click at [671, 391] on button "Start" at bounding box center [652, 392] width 191 height 24
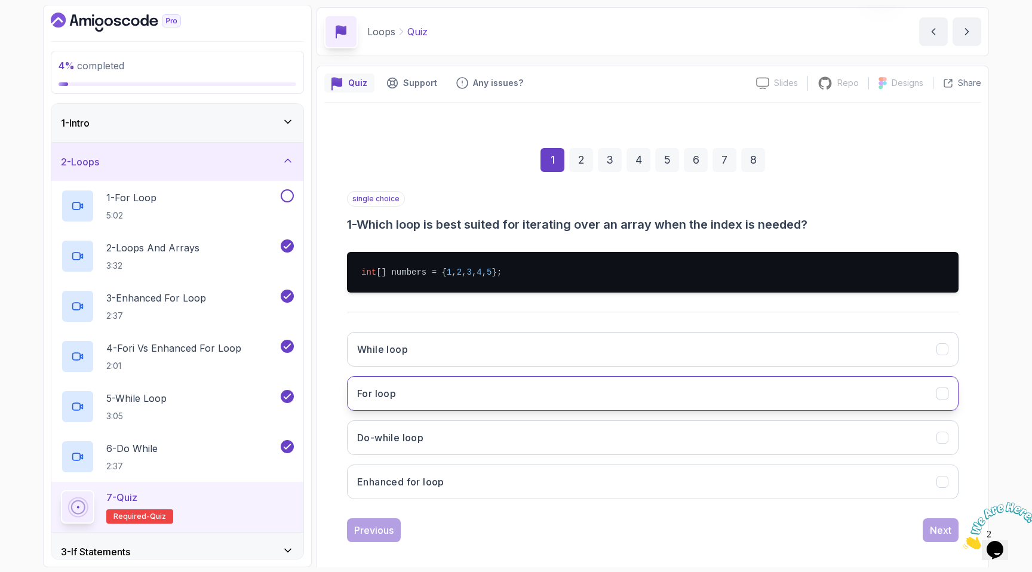
scroll to position [50, 0]
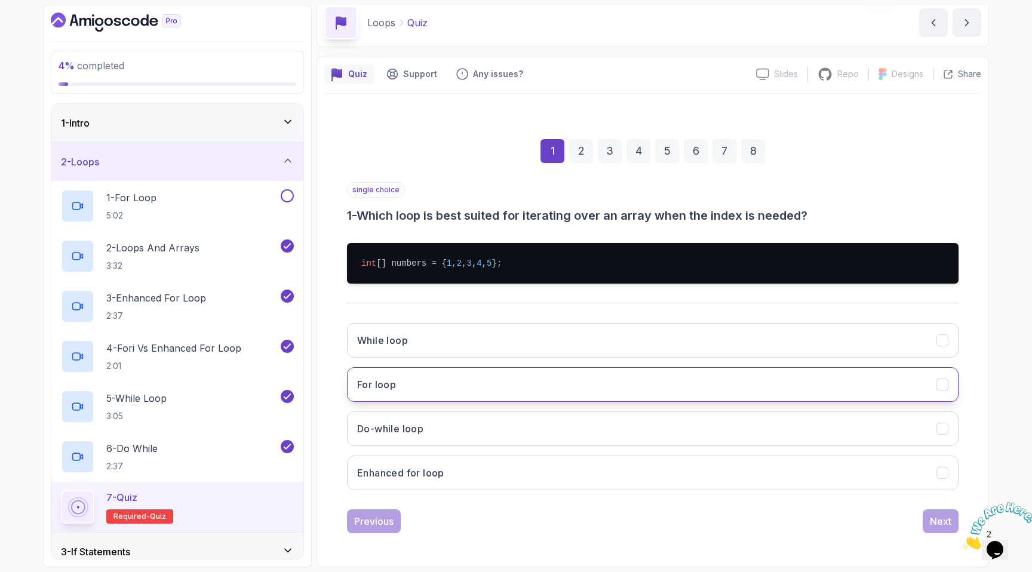
click at [460, 384] on button "For loop" at bounding box center [652, 384] width 611 height 35
click at [940, 514] on div "Next" at bounding box center [940, 521] width 21 height 14
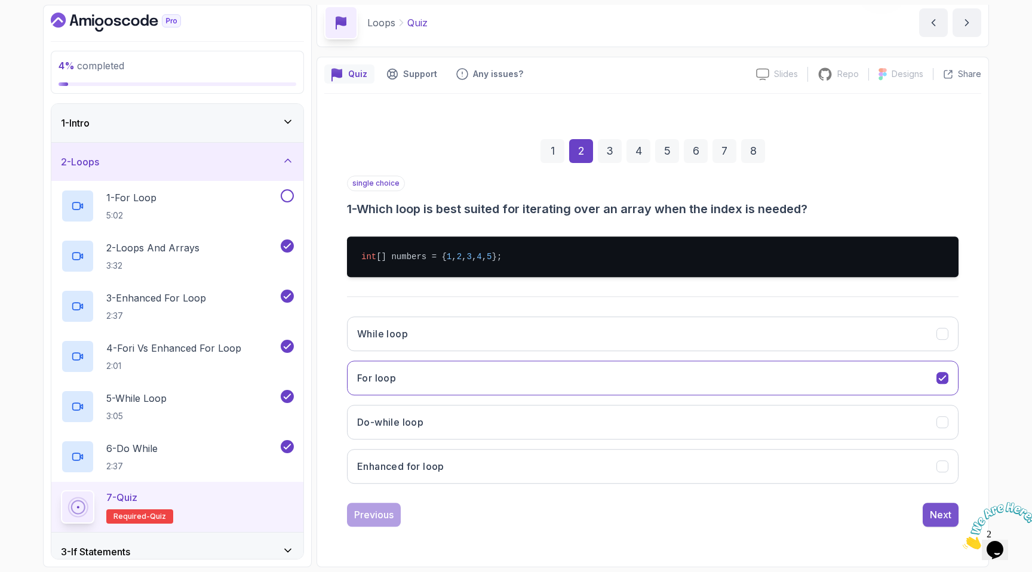
scroll to position [0, 0]
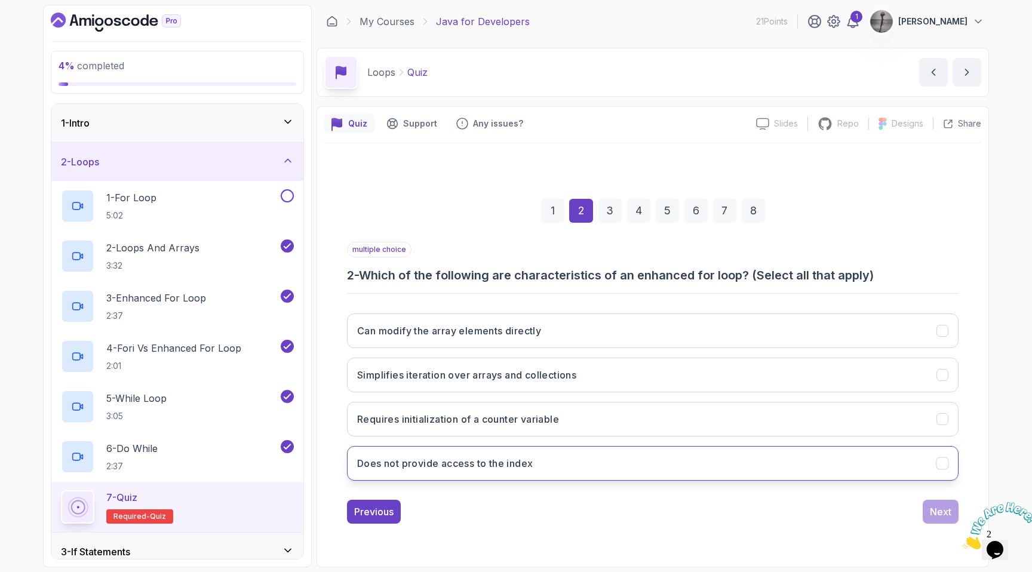
click at [573, 460] on button "Does not provide access to the index" at bounding box center [652, 463] width 611 height 35
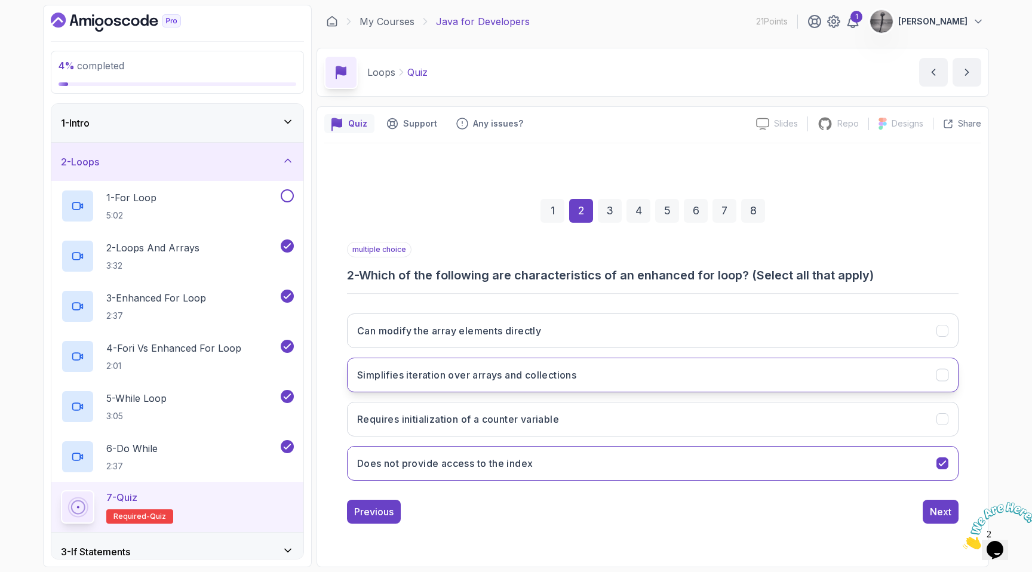
click at [536, 379] on h3 "Simplifies iteration over arrays and collections" at bounding box center [466, 375] width 219 height 14
click at [942, 507] on div "Next" at bounding box center [940, 512] width 21 height 14
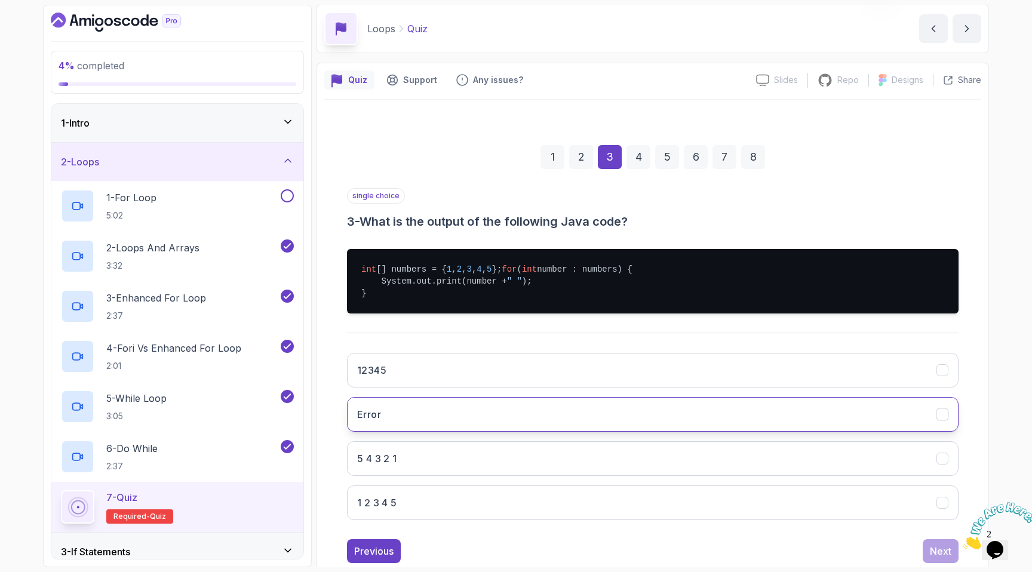
scroll to position [85, 0]
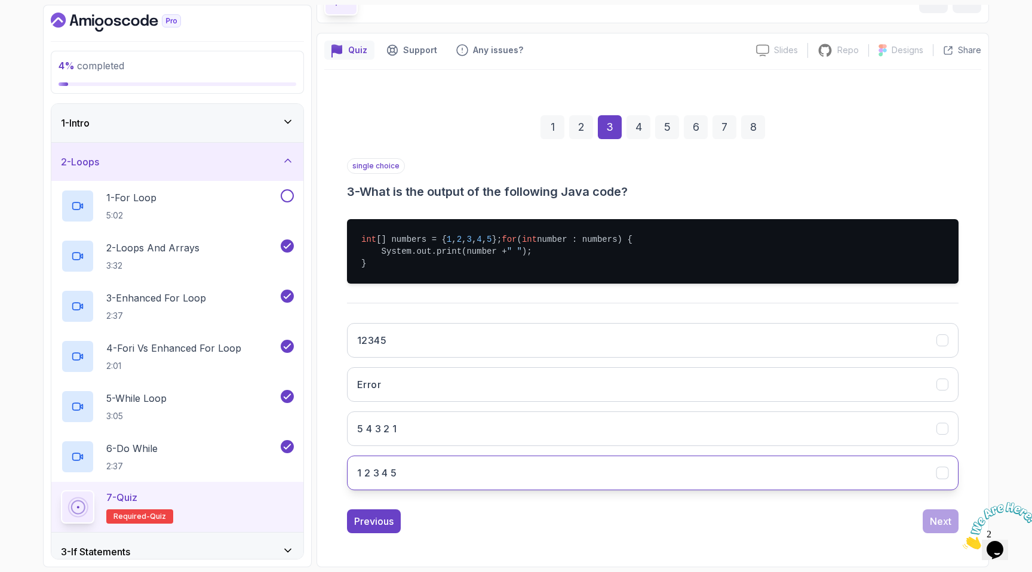
click at [441, 468] on button "1 2 3 4 5" at bounding box center [652, 473] width 611 height 35
click at [929, 519] on button "Next" at bounding box center [941, 521] width 36 height 24
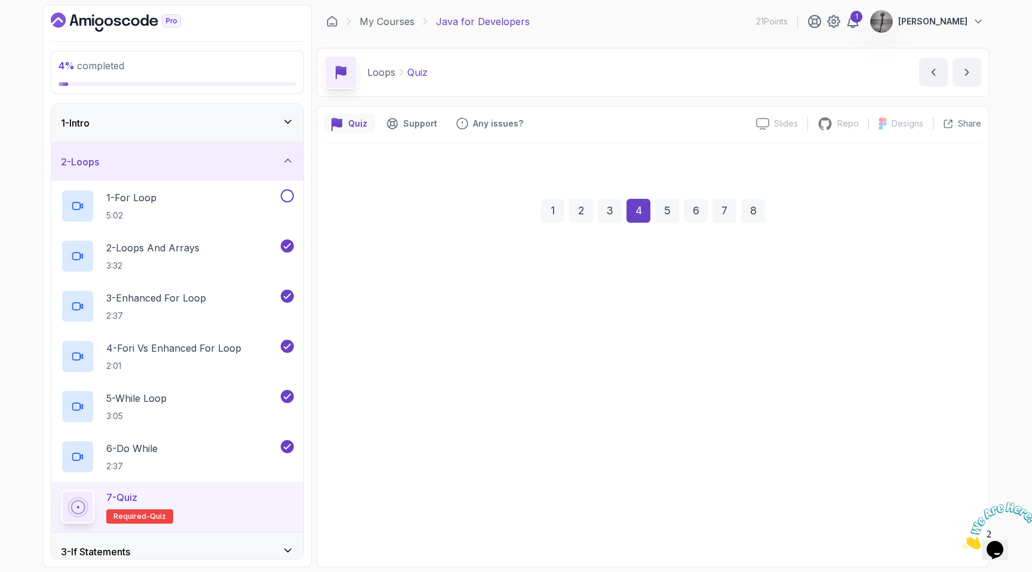
scroll to position [0, 0]
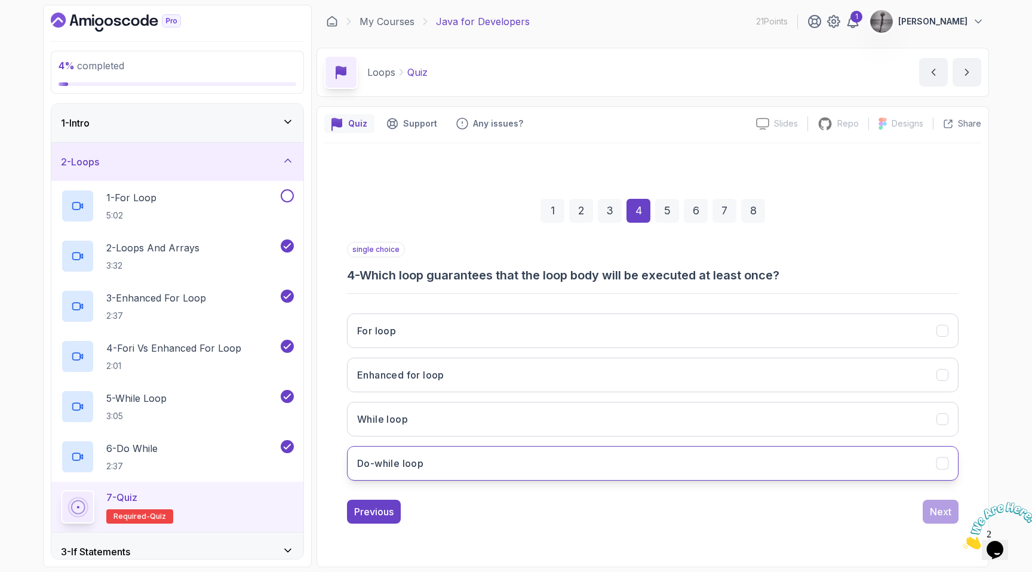
click at [550, 469] on button "Do-while loop" at bounding box center [652, 463] width 611 height 35
click at [947, 512] on div "Next" at bounding box center [940, 512] width 21 height 14
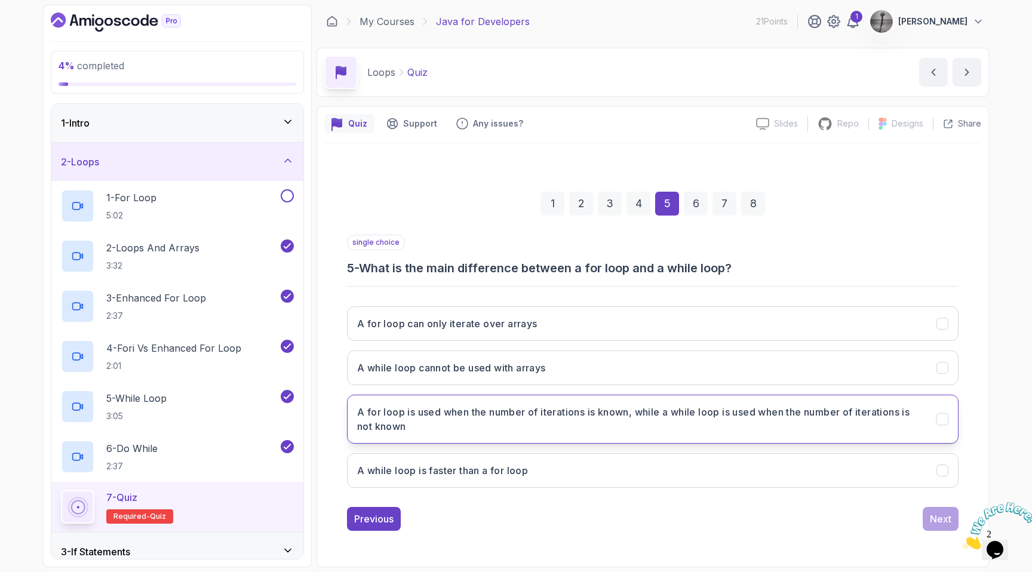
click at [527, 417] on h3 "A for loop is used when the number of iterations is known, while a while loop i…" at bounding box center [639, 419] width 565 height 29
click at [948, 529] on button "Next" at bounding box center [941, 519] width 36 height 24
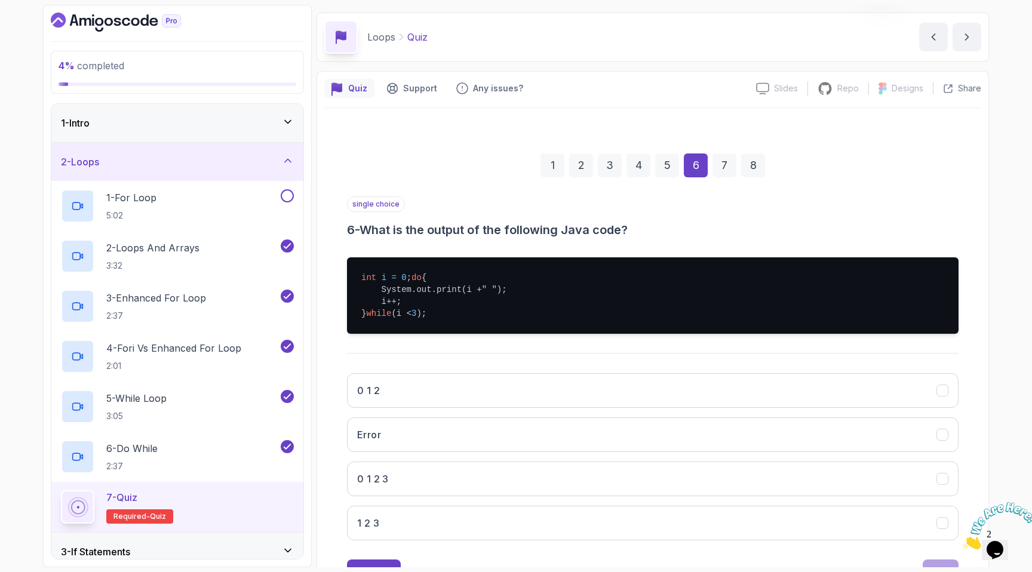
scroll to position [97, 0]
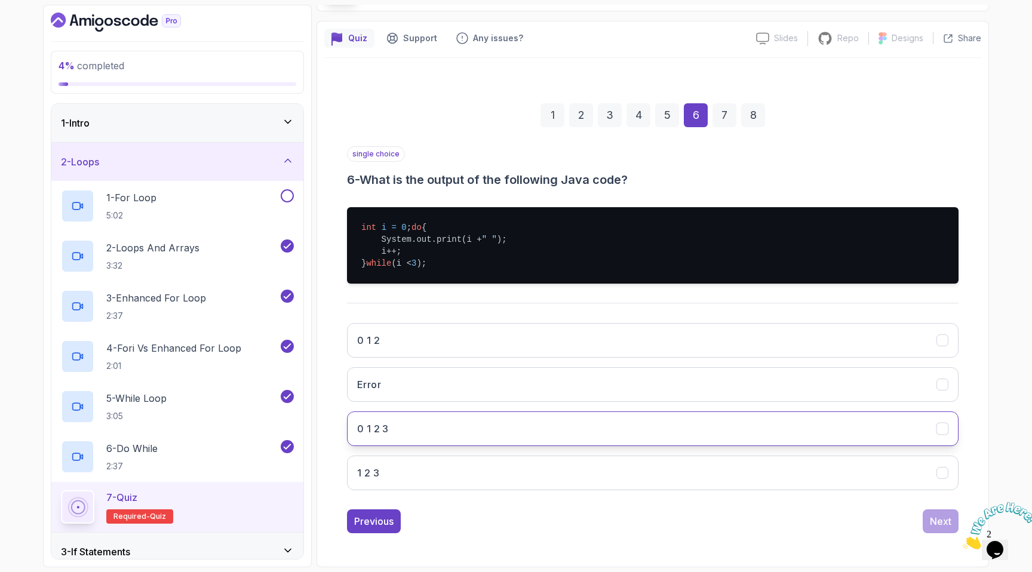
click at [455, 430] on button "0 1 2 3" at bounding box center [652, 428] width 611 height 35
click at [941, 524] on div "Next" at bounding box center [940, 521] width 21 height 14
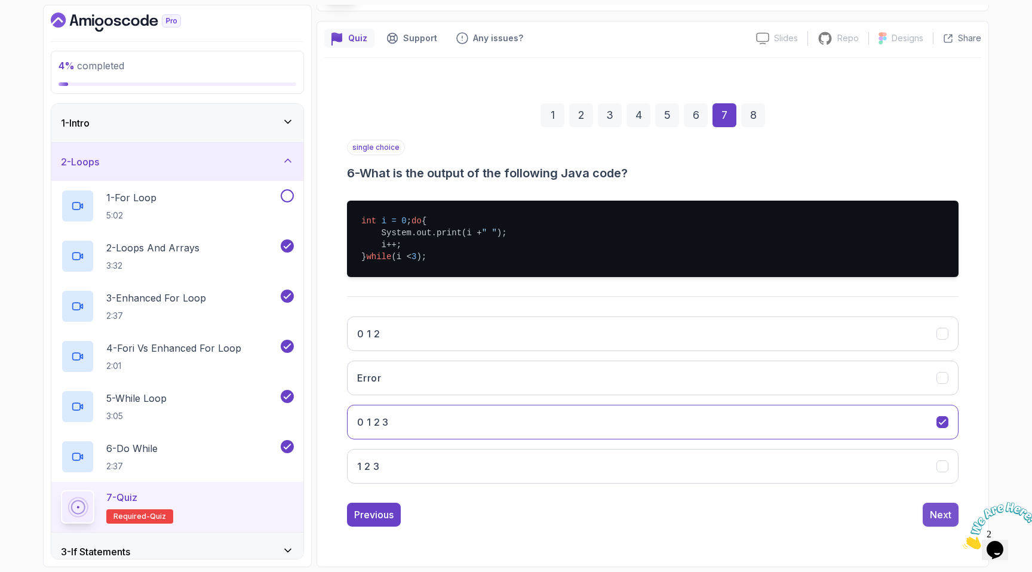
scroll to position [0, 0]
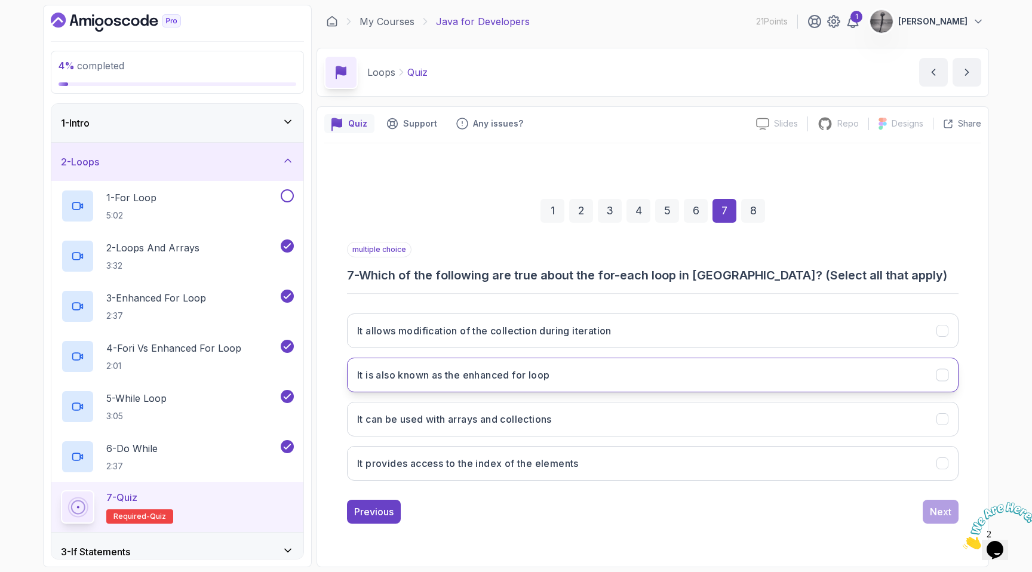
click at [598, 367] on button "It is also known as the enhanced for loop" at bounding box center [652, 375] width 611 height 35
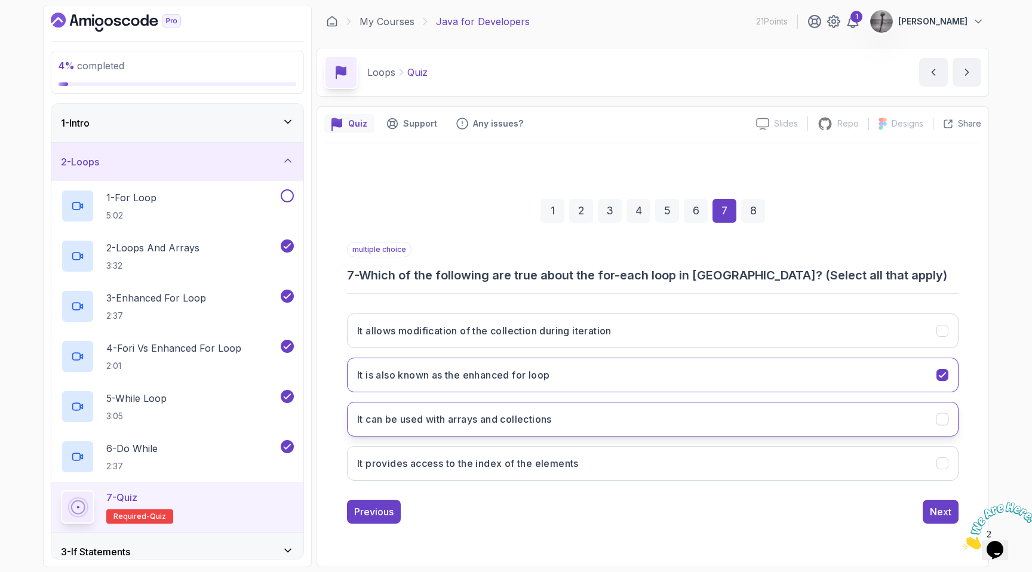
click at [565, 429] on button "It can be used with arrays and collections" at bounding box center [652, 419] width 611 height 35
click at [936, 517] on div "Next" at bounding box center [940, 512] width 21 height 14
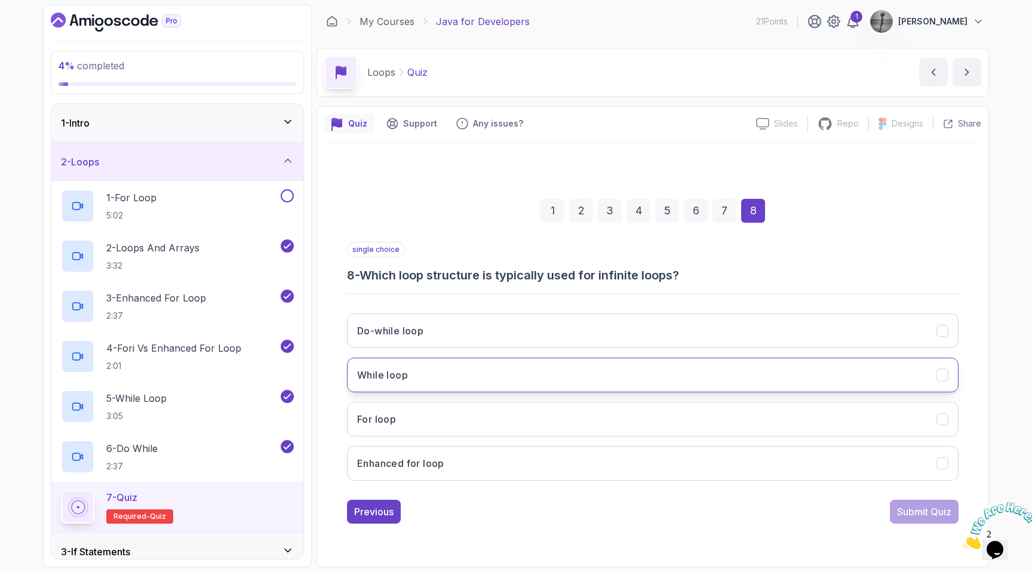
click at [450, 379] on button "While loop" at bounding box center [652, 375] width 611 height 35
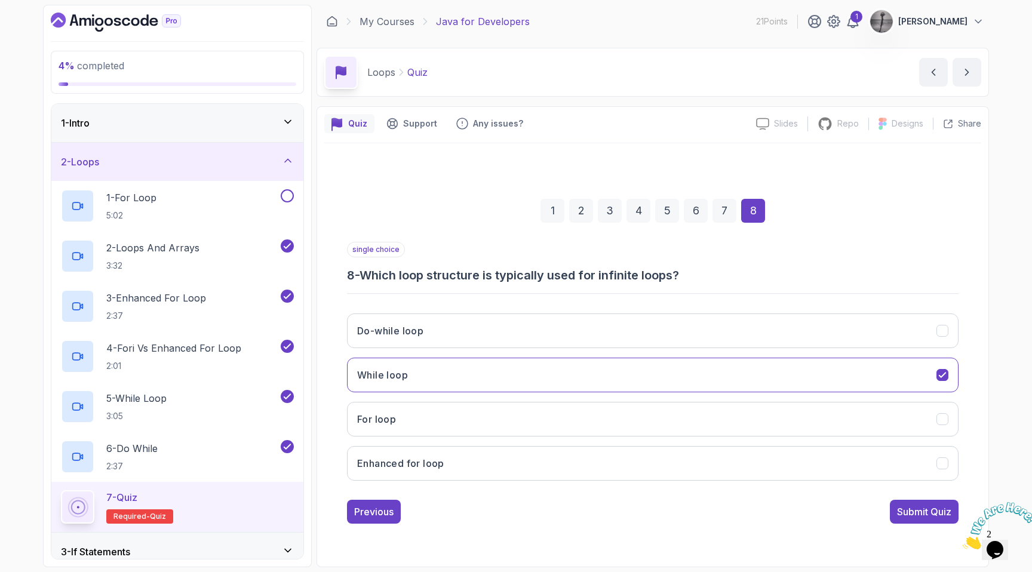
click at [662, 216] on div "5" at bounding box center [667, 211] width 24 height 24
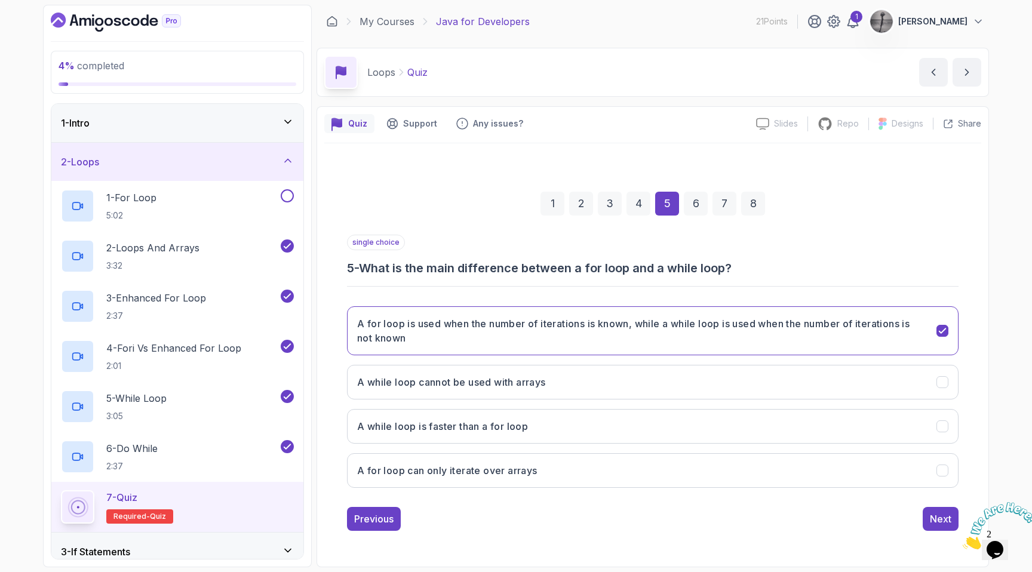
click at [630, 205] on div "4" at bounding box center [638, 204] width 24 height 24
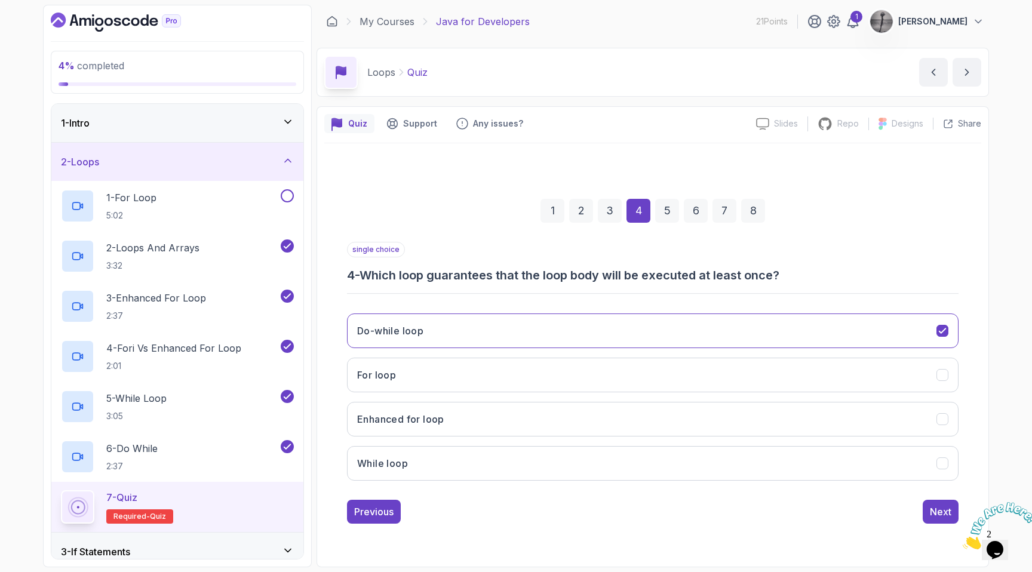
click at [608, 199] on div "3" at bounding box center [610, 211] width 24 height 24
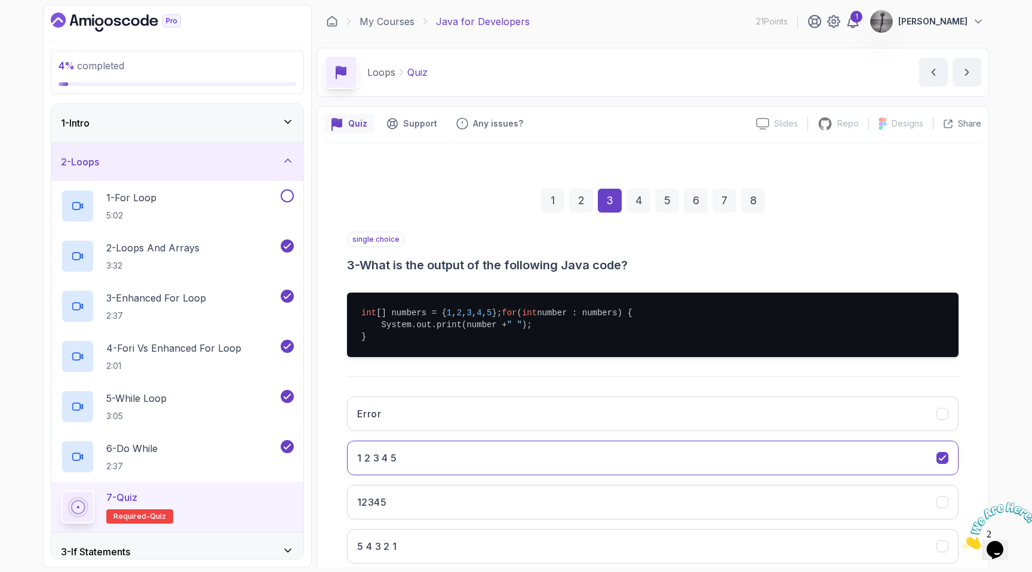
click at [583, 197] on div "2" at bounding box center [581, 201] width 24 height 24
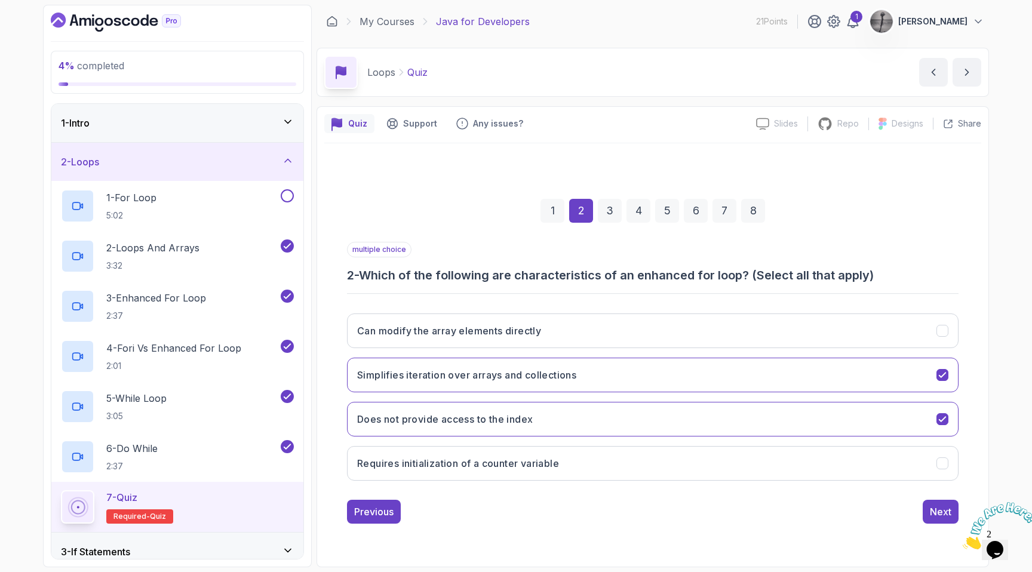
click at [758, 212] on div "8" at bounding box center [753, 211] width 24 height 24
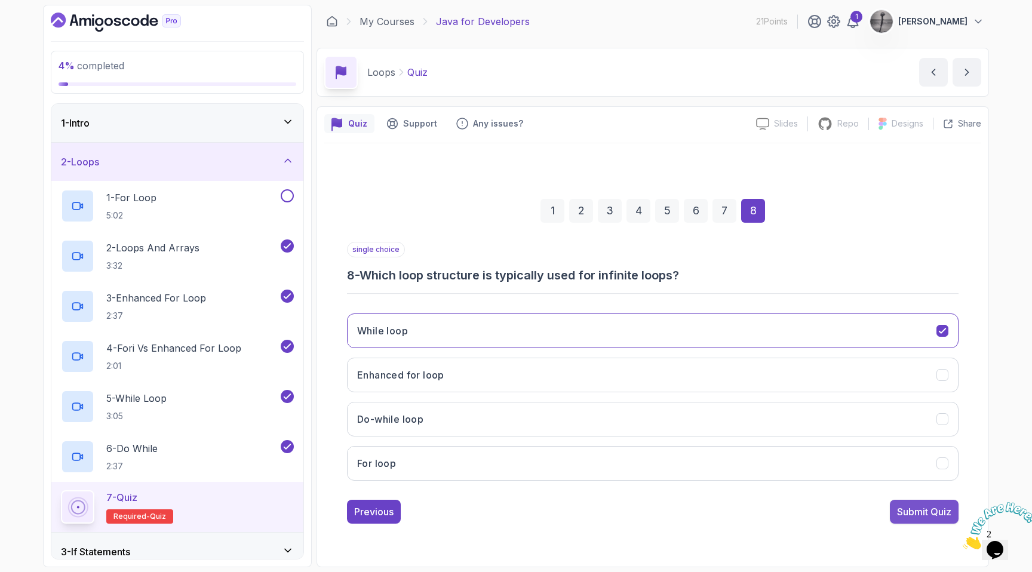
click at [912, 511] on div "Submit Quiz" at bounding box center [924, 512] width 54 height 14
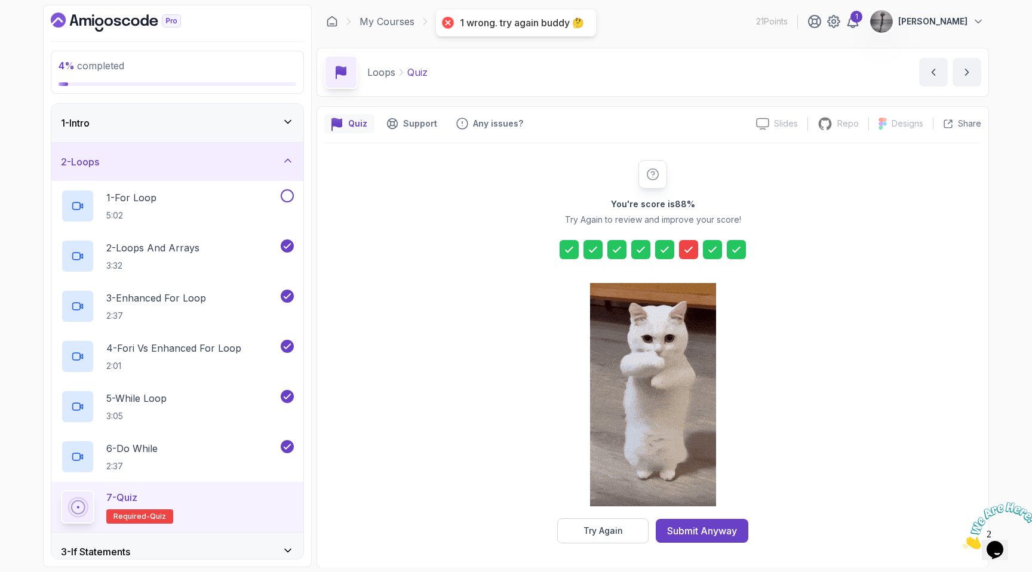
click at [687, 246] on icon at bounding box center [689, 250] width 12 height 12
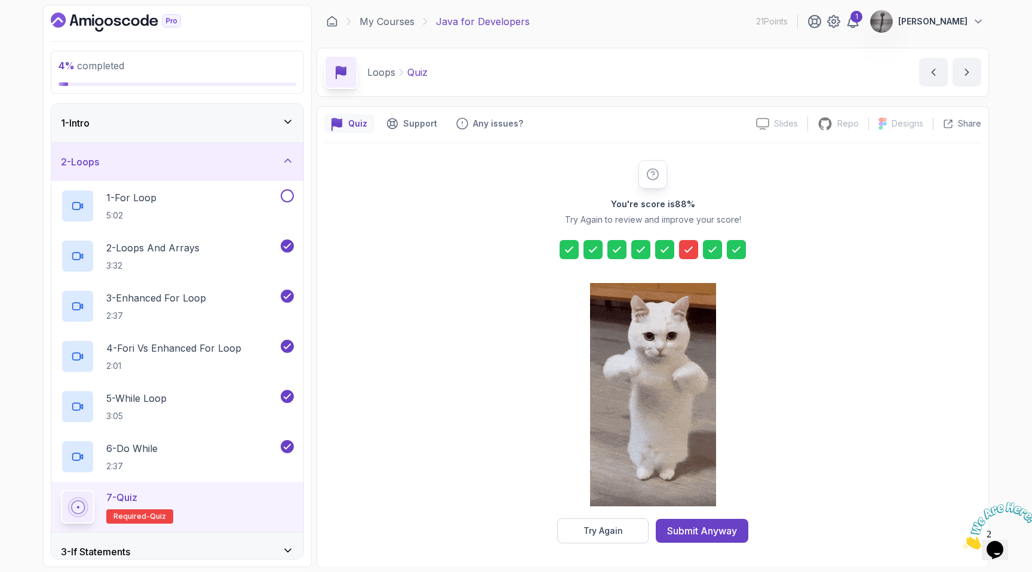
click at [691, 253] on icon at bounding box center [689, 250] width 12 height 12
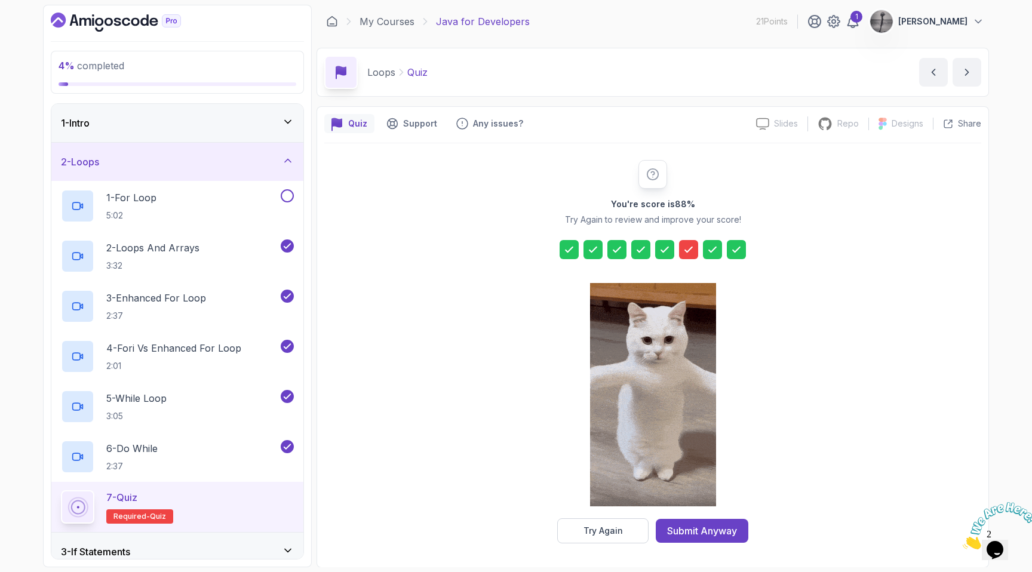
scroll to position [1, 0]
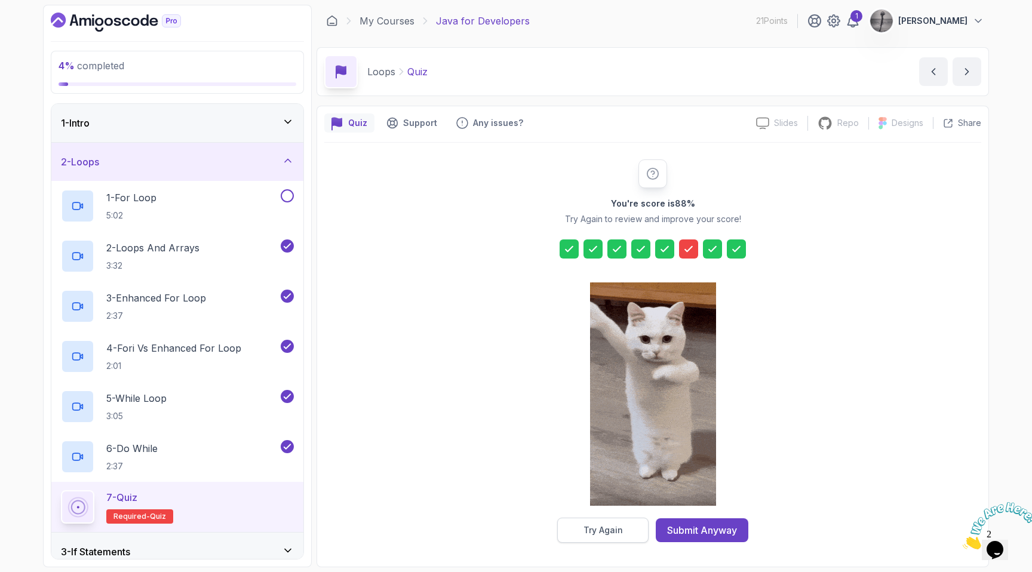
click at [609, 527] on div "Try Again" at bounding box center [602, 530] width 39 height 12
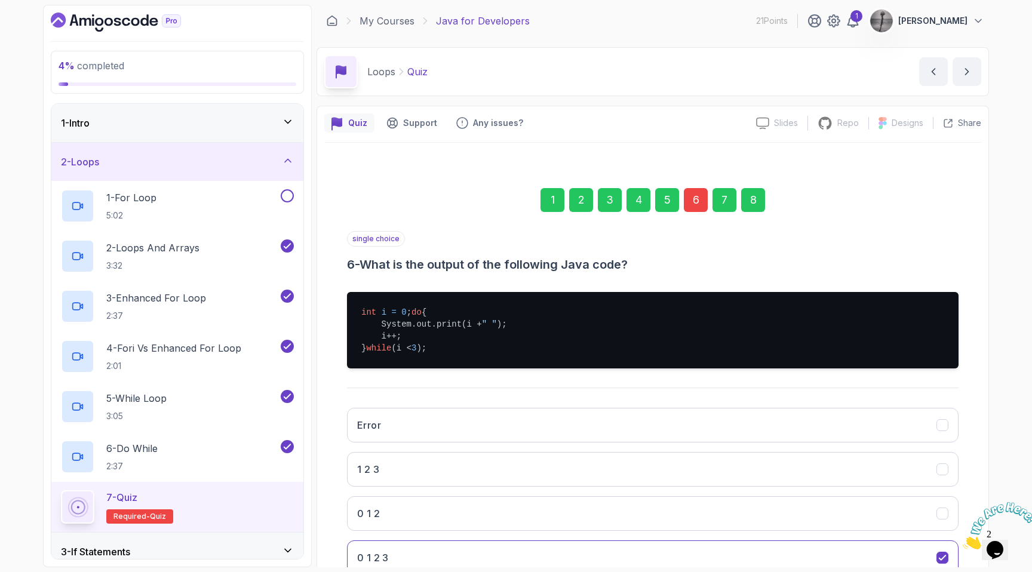
click at [702, 195] on div "6" at bounding box center [696, 200] width 24 height 24
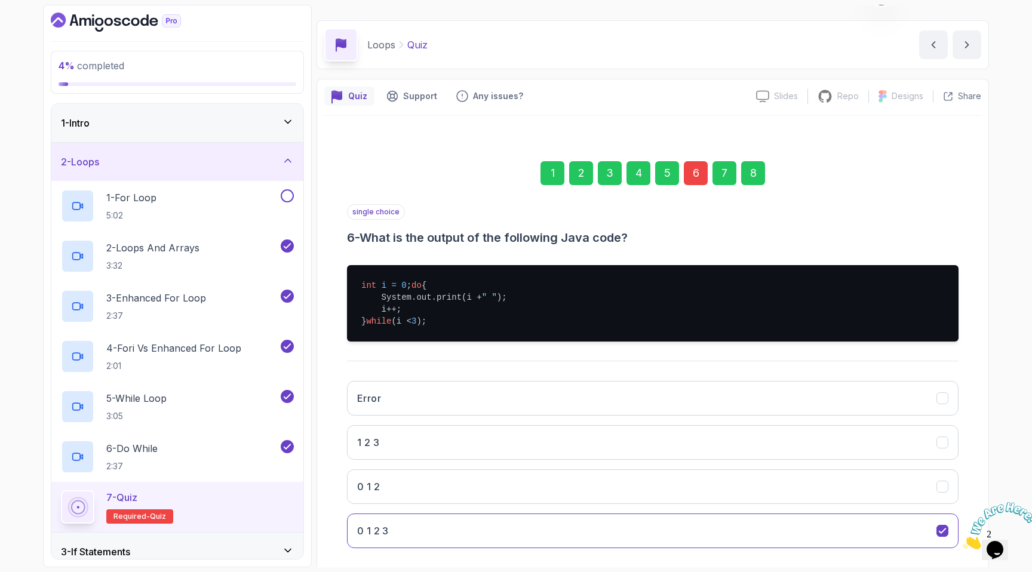
scroll to position [97, 0]
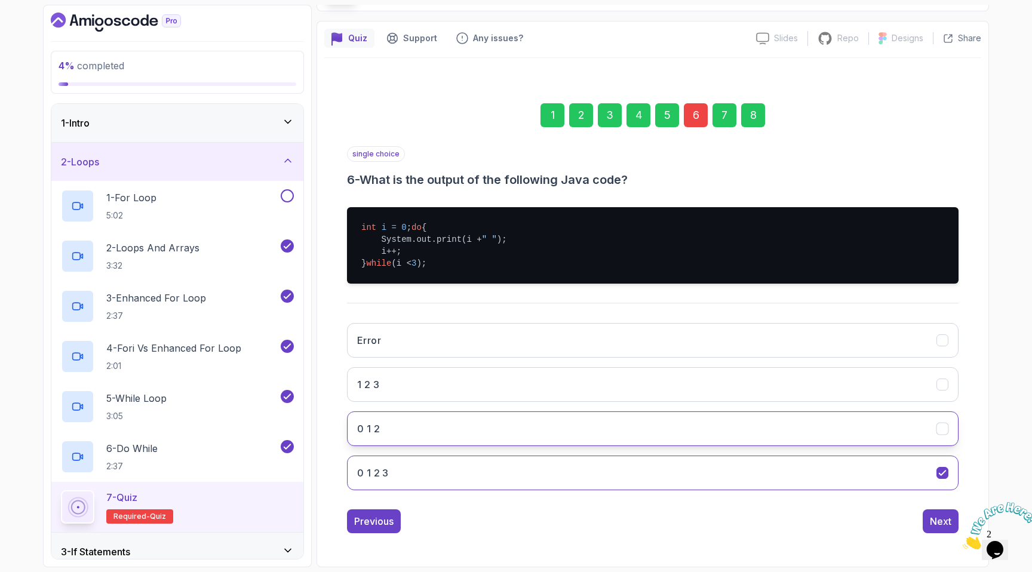
click at [397, 430] on button "0 1 2" at bounding box center [652, 428] width 611 height 35
click at [950, 516] on div "Next" at bounding box center [940, 521] width 21 height 14
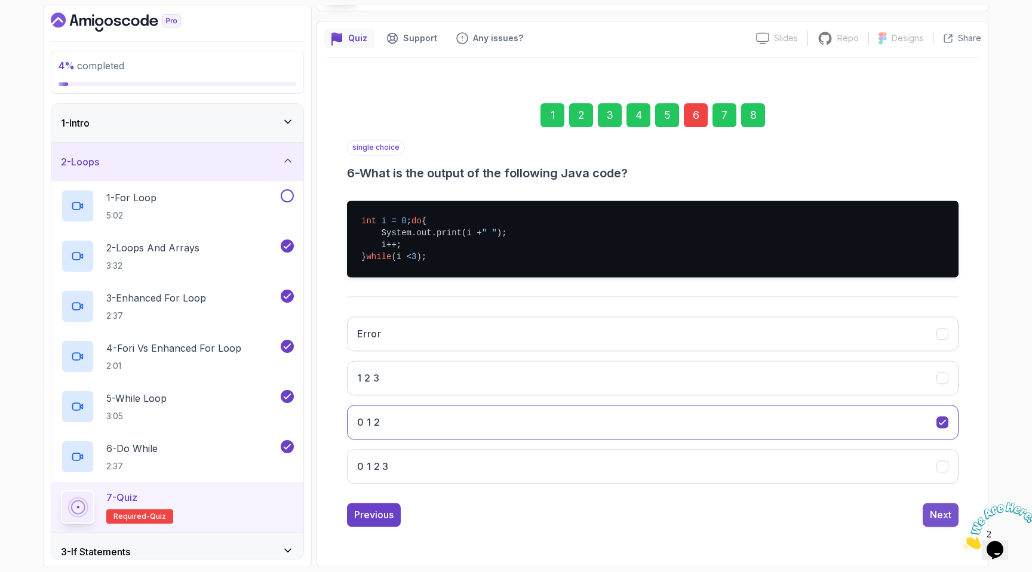
scroll to position [0, 0]
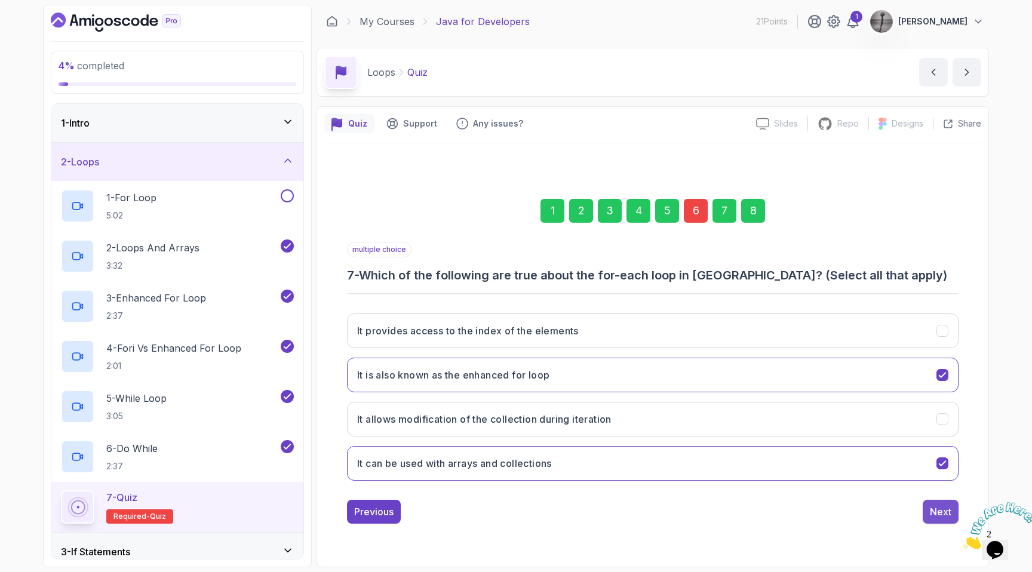
click at [951, 516] on div "Next" at bounding box center [940, 512] width 21 height 14
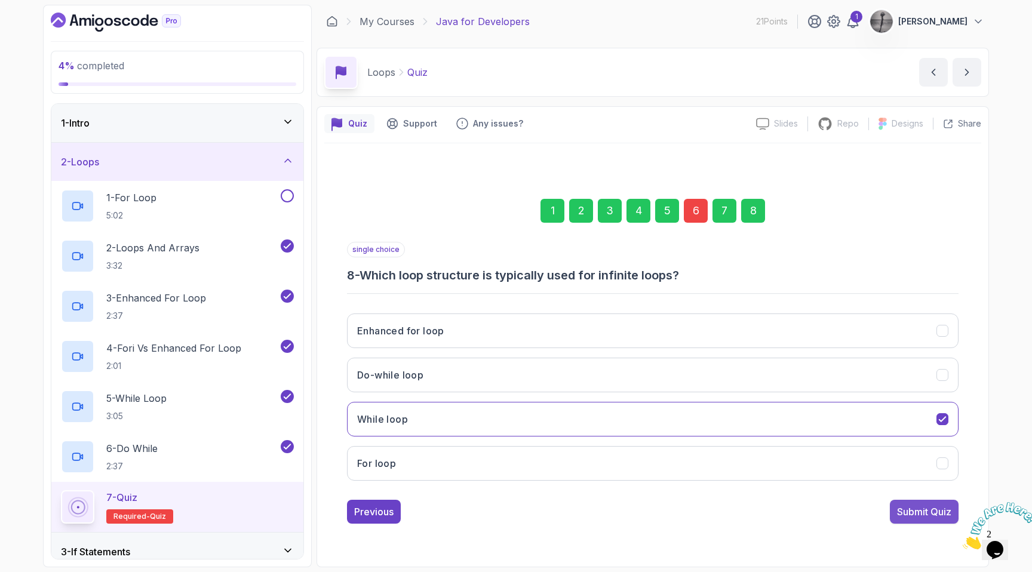
click at [927, 508] on div "Submit Quiz" at bounding box center [924, 512] width 54 height 14
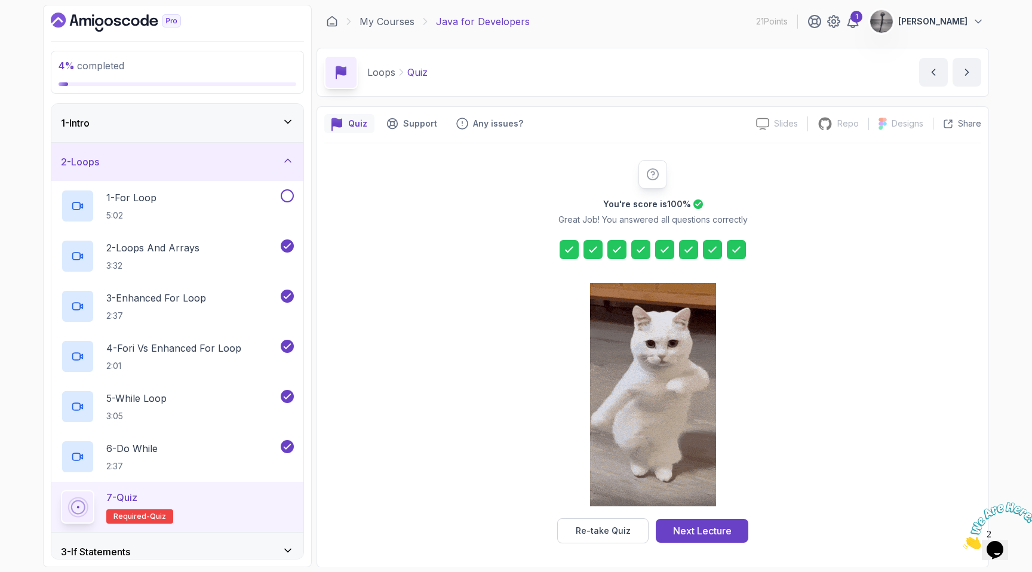
scroll to position [1, 0]
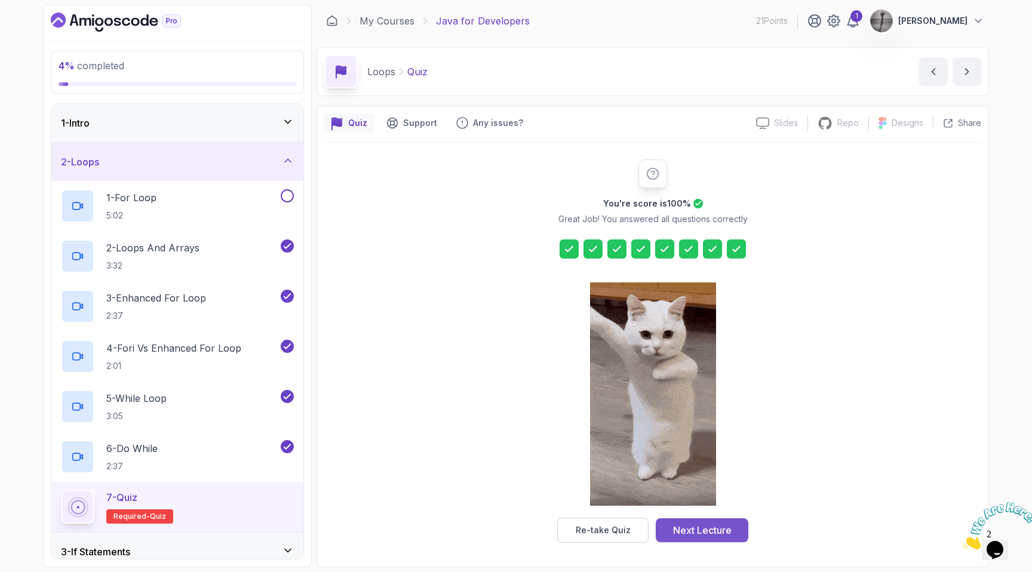
click at [697, 531] on div "Next Lecture" at bounding box center [702, 530] width 59 height 14
